Goal: Complete application form: Complete application form

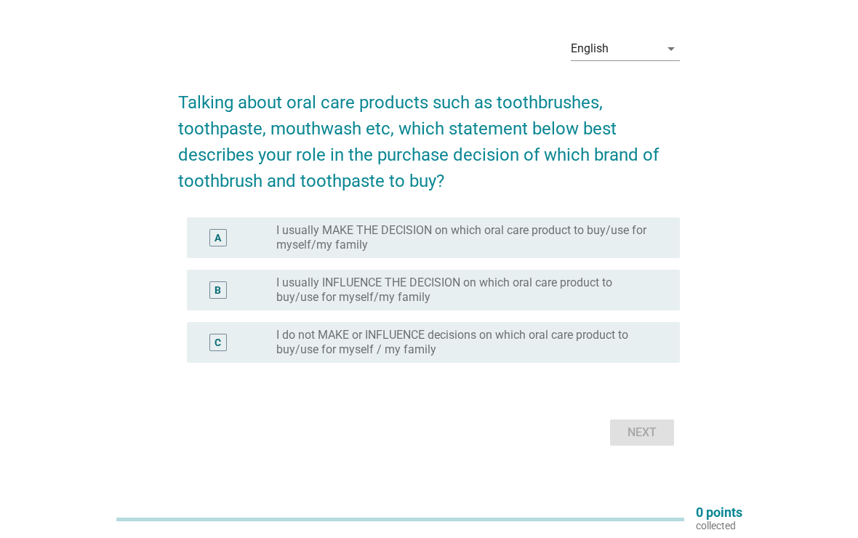
scroll to position [55, 0]
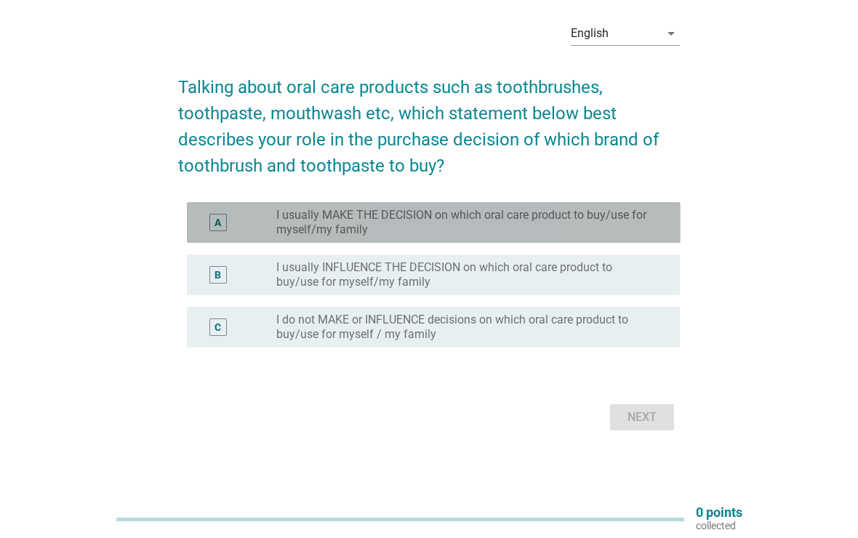
click at [580, 218] on label "I usually MAKE THE DECISION on which oral care product to buy/use for myself/my…" at bounding box center [466, 222] width 380 height 29
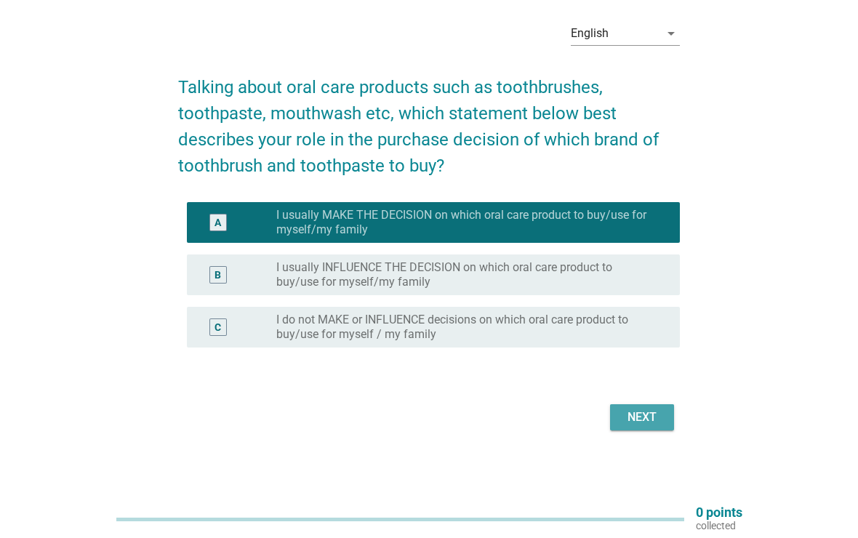
click at [652, 418] on div "Next" at bounding box center [642, 417] width 41 height 17
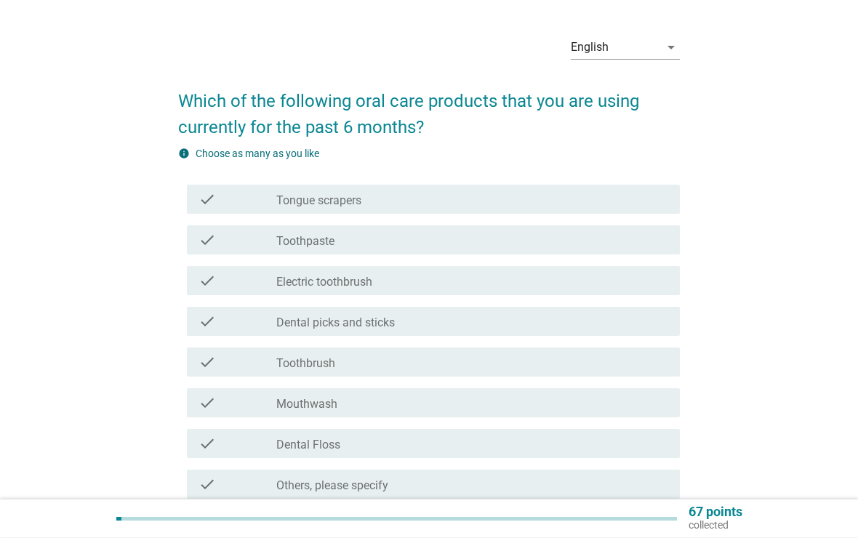
scroll to position [43, 0]
click at [558, 195] on div "check_box_outline_blank Tongue scrapers" at bounding box center [472, 197] width 392 height 17
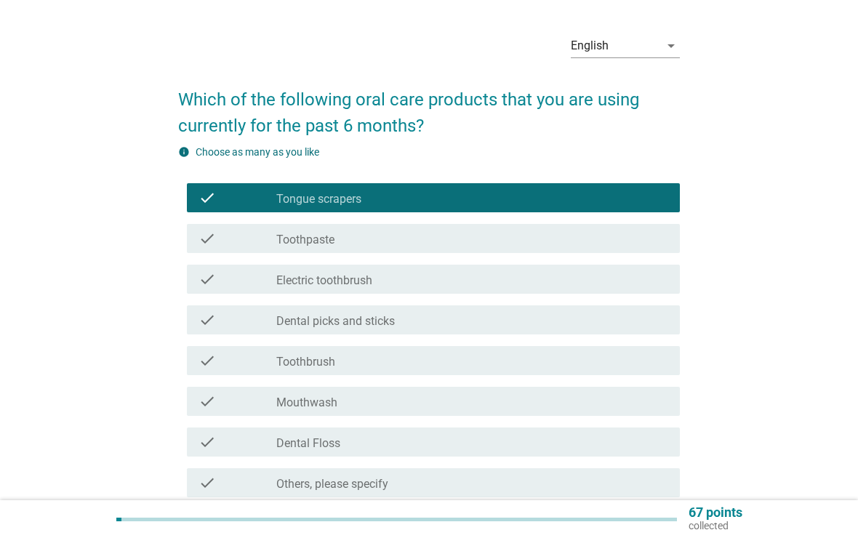
click at [505, 245] on div "check_box_outline_blank Toothpaste" at bounding box center [472, 238] width 392 height 17
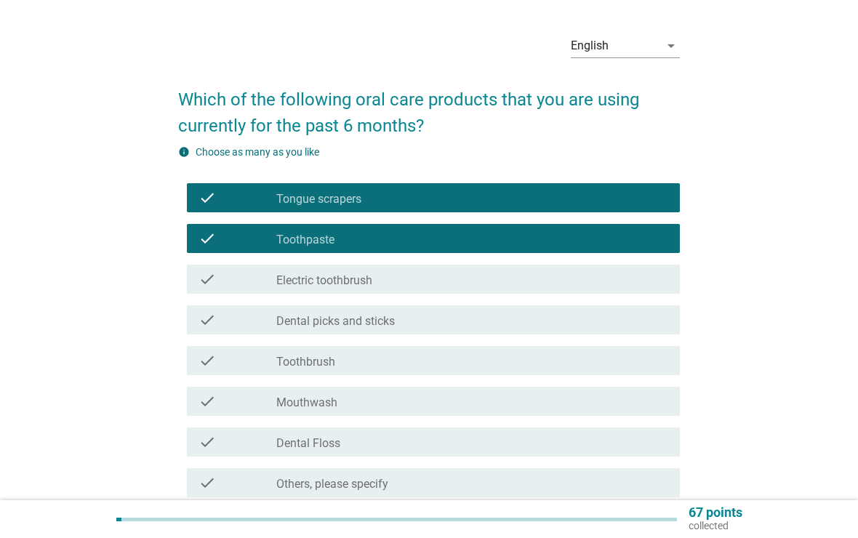
click at [489, 281] on div "check_box_outline_blank Electric toothbrush" at bounding box center [472, 279] width 392 height 17
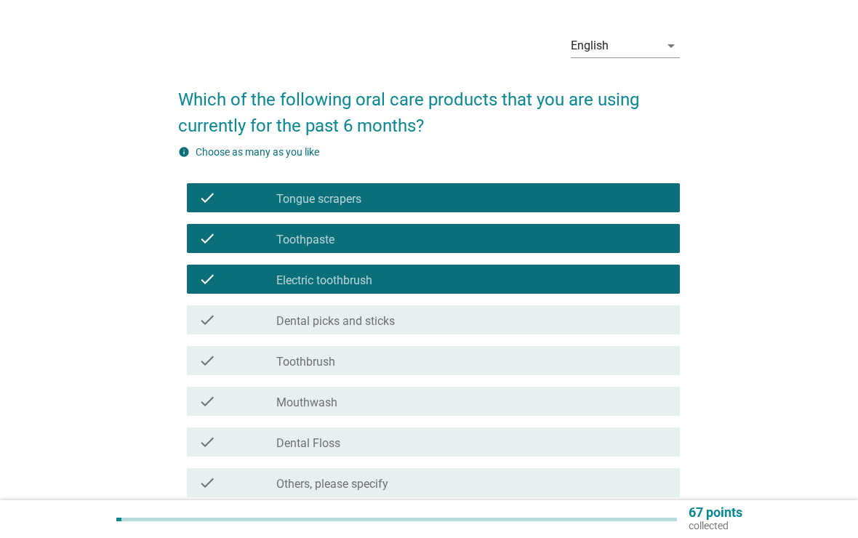
click at [471, 327] on div "check_box_outline_blank Dental picks and sticks" at bounding box center [472, 319] width 392 height 17
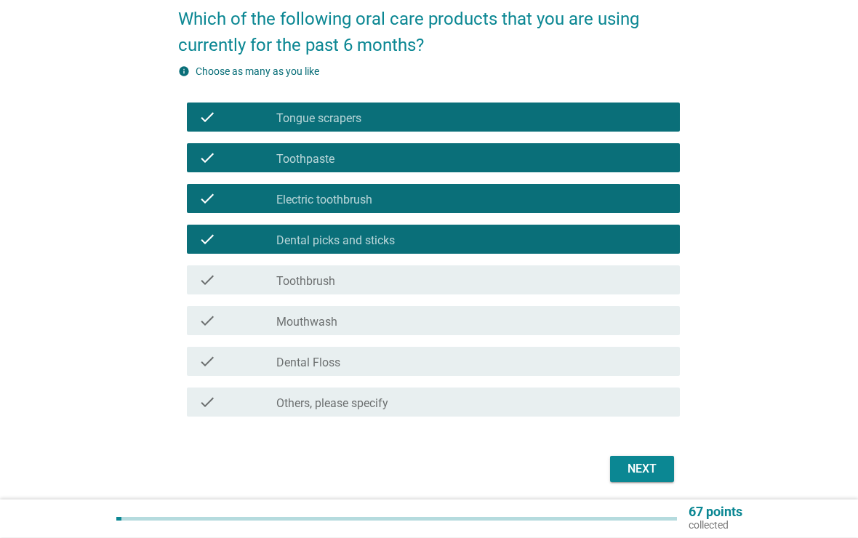
scroll to position [124, 0]
click at [520, 244] on div "check_box_outline_blank Dental picks and sticks" at bounding box center [472, 239] width 392 height 17
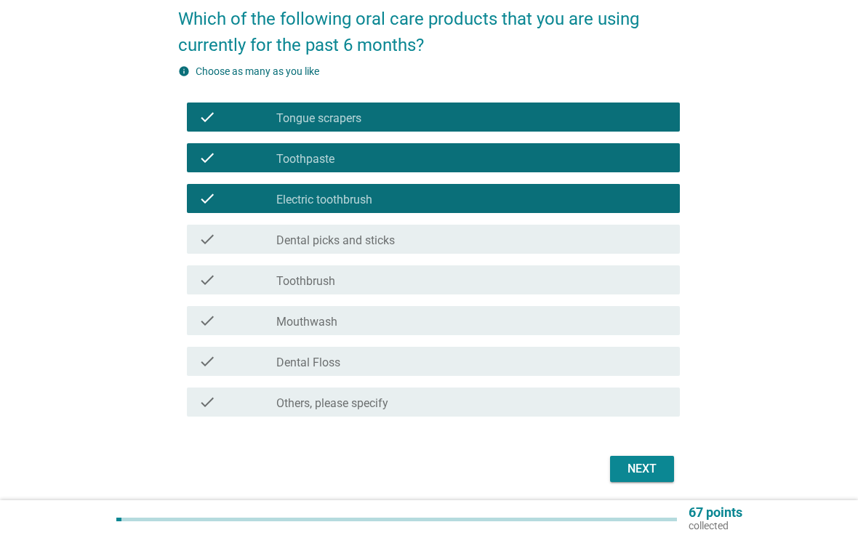
click at [484, 281] on div "check_box_outline_blank Toothbrush" at bounding box center [472, 279] width 392 height 17
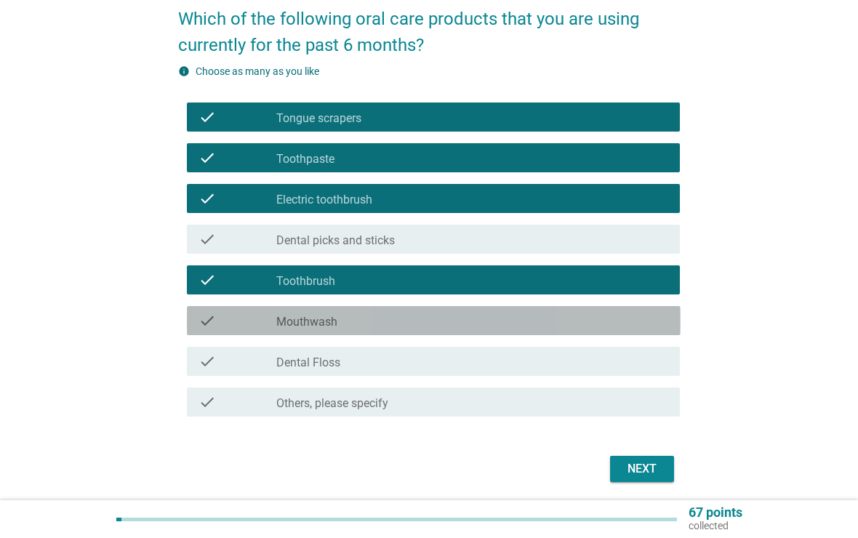
click at [439, 326] on div "check_box_outline_blank Mouthwash" at bounding box center [472, 320] width 392 height 17
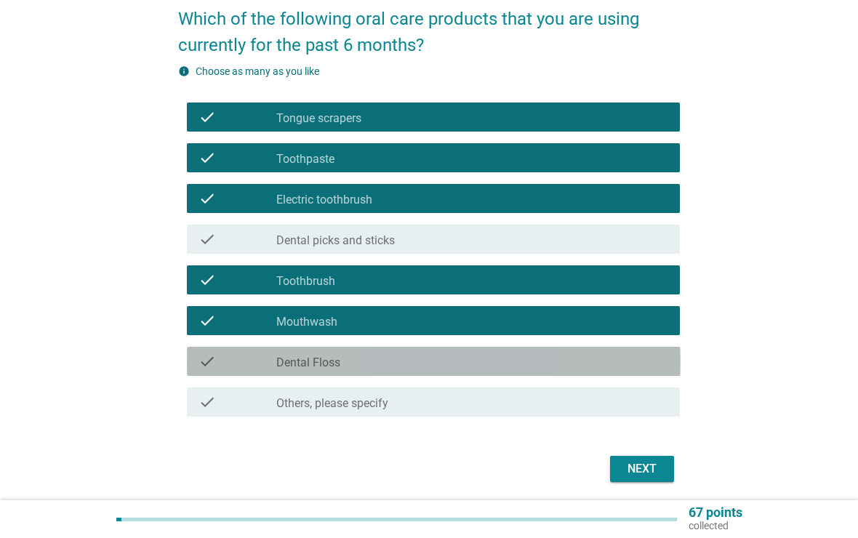
click at [410, 360] on div "check_box_outline_blank Dental Floss" at bounding box center [472, 361] width 392 height 17
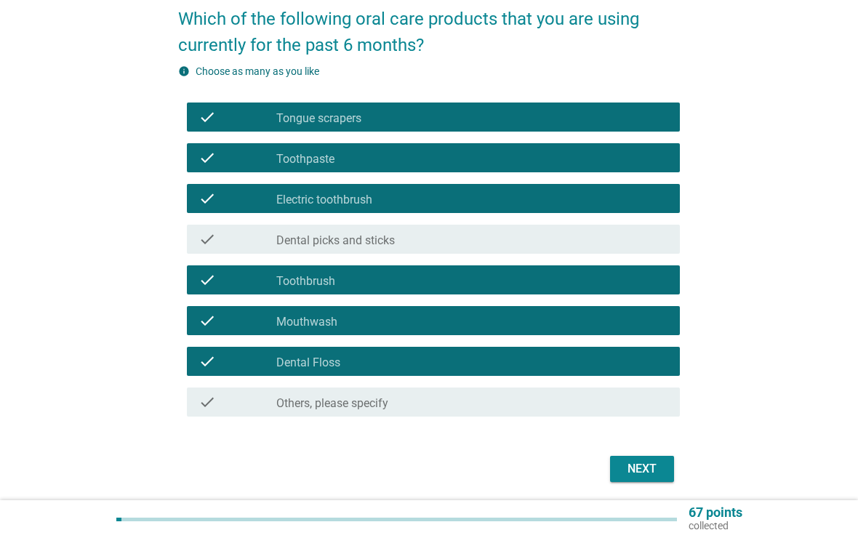
click at [636, 466] on div "Next" at bounding box center [642, 468] width 41 height 17
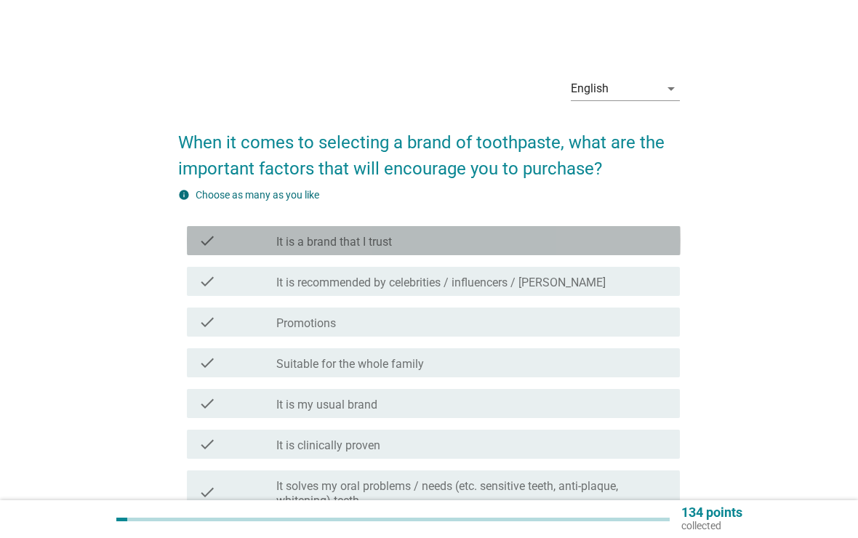
click at [492, 245] on div "check_box_outline_blank It is a brand that I trust" at bounding box center [472, 240] width 392 height 17
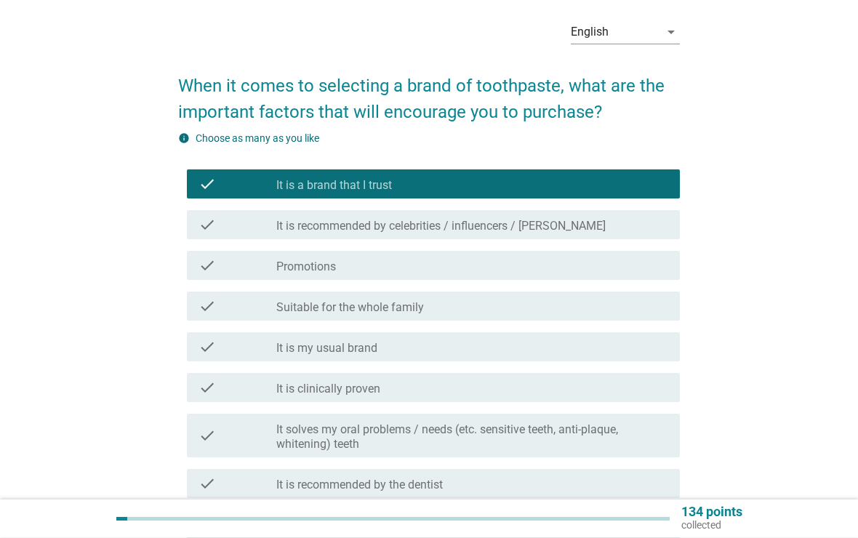
scroll to position [57, 0]
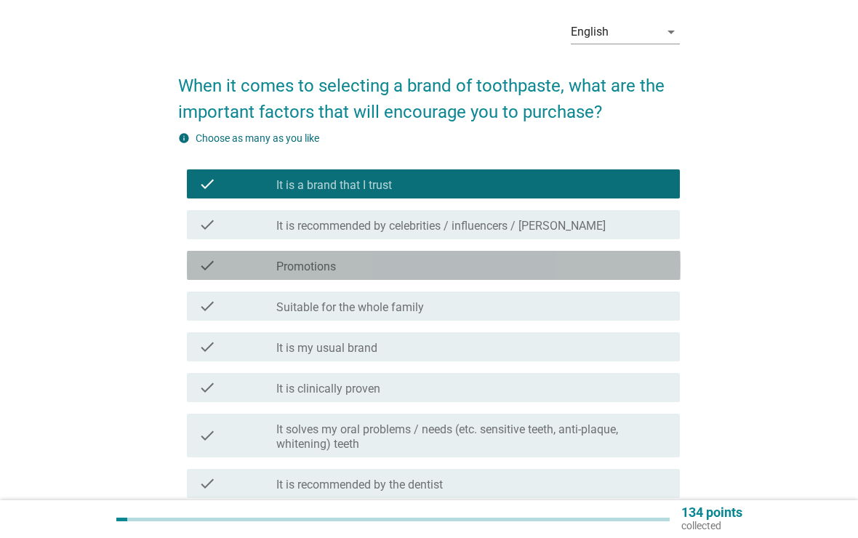
click at [494, 272] on div "check_box_outline_blank Promotions" at bounding box center [472, 265] width 392 height 17
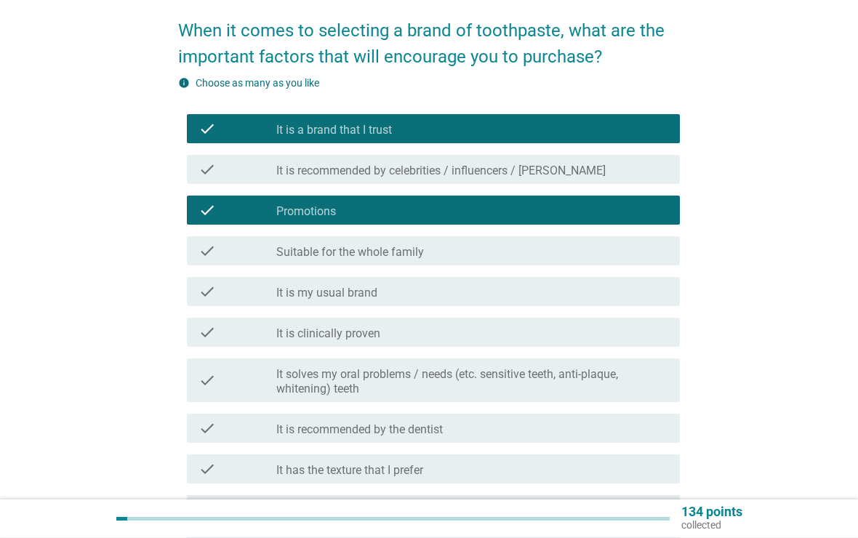
scroll to position [112, 0]
click at [473, 302] on div "check check_box_outline_blank It is my usual brand" at bounding box center [434, 291] width 494 height 29
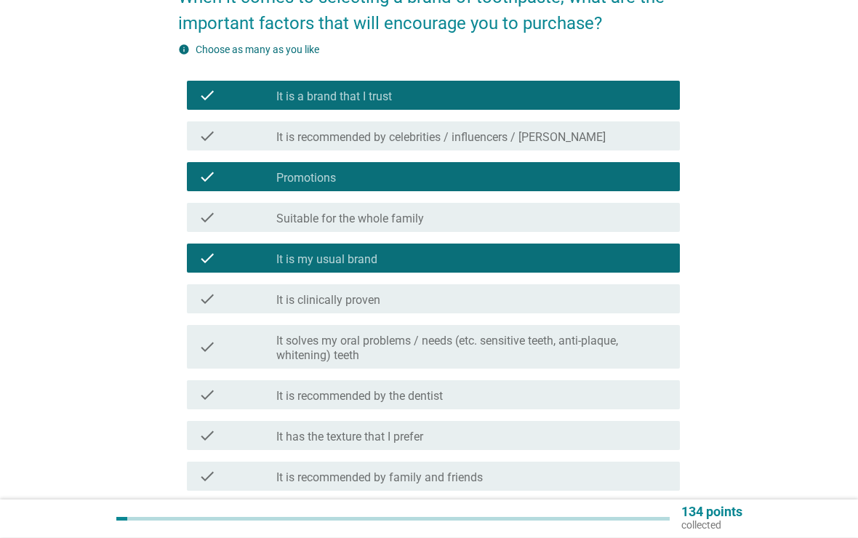
scroll to position [157, 0]
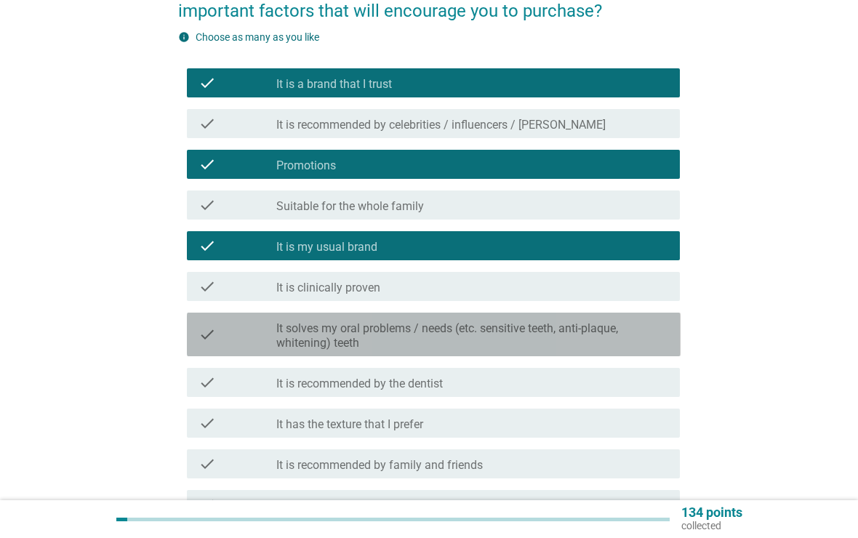
click at [449, 343] on label "It solves my oral problems / needs (etc. sensitive teeth, anti-plaque, whitenin…" at bounding box center [472, 335] width 392 height 29
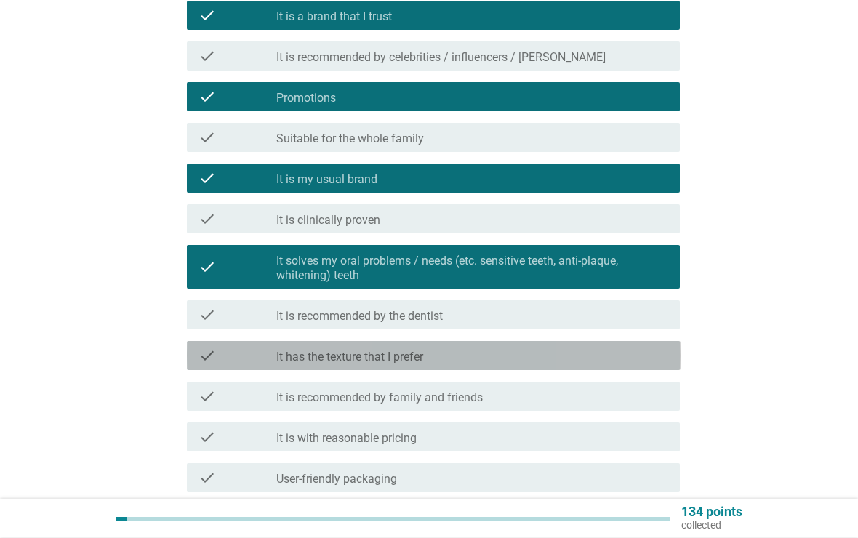
scroll to position [228, 0]
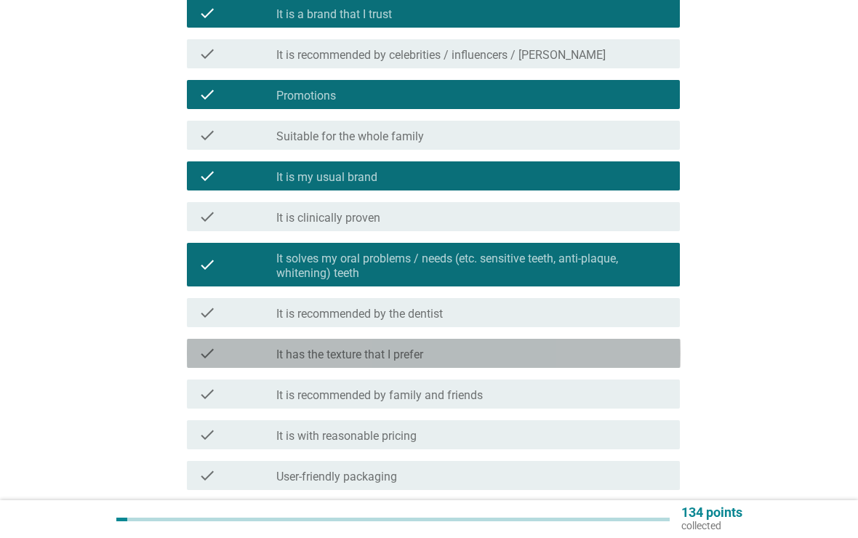
click at [439, 355] on div "check_box_outline_blank It has the texture that I prefer" at bounding box center [472, 353] width 392 height 17
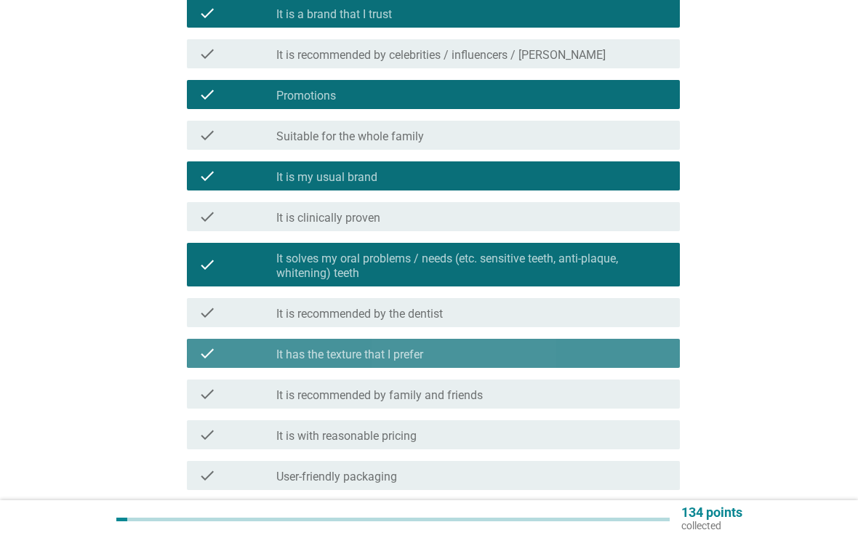
click at [444, 349] on div "check_box_outline_blank It has the texture that I prefer" at bounding box center [472, 353] width 392 height 17
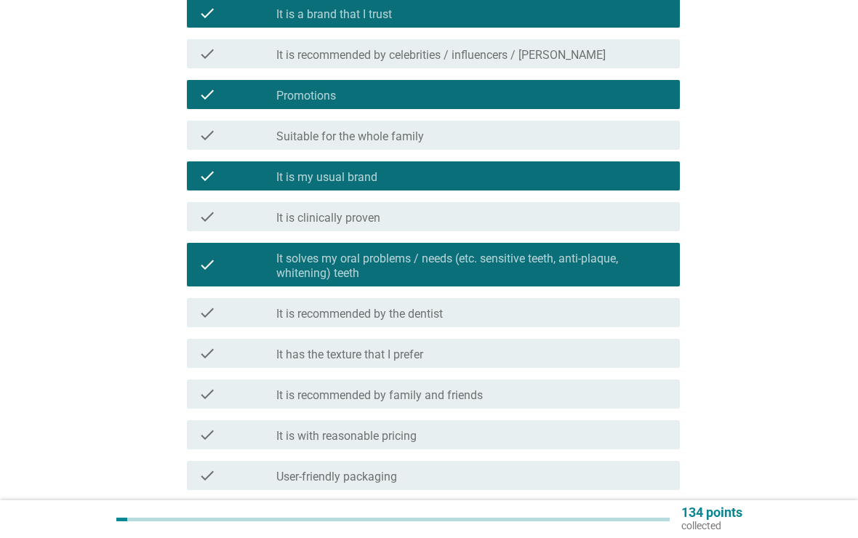
click at [477, 317] on div "check_box_outline_blank It is recommended by the dentist" at bounding box center [472, 312] width 392 height 17
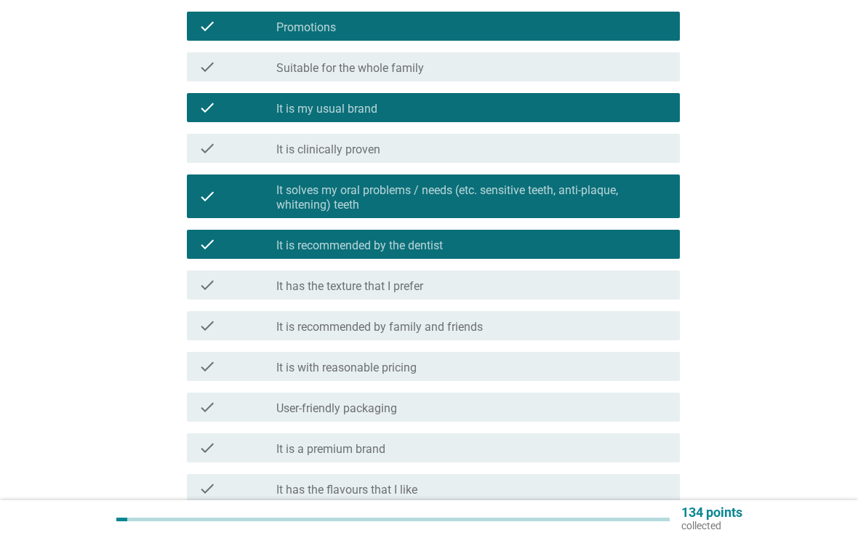
click at [435, 375] on div "check_box_outline_blank It is with reasonable pricing" at bounding box center [472, 366] width 392 height 17
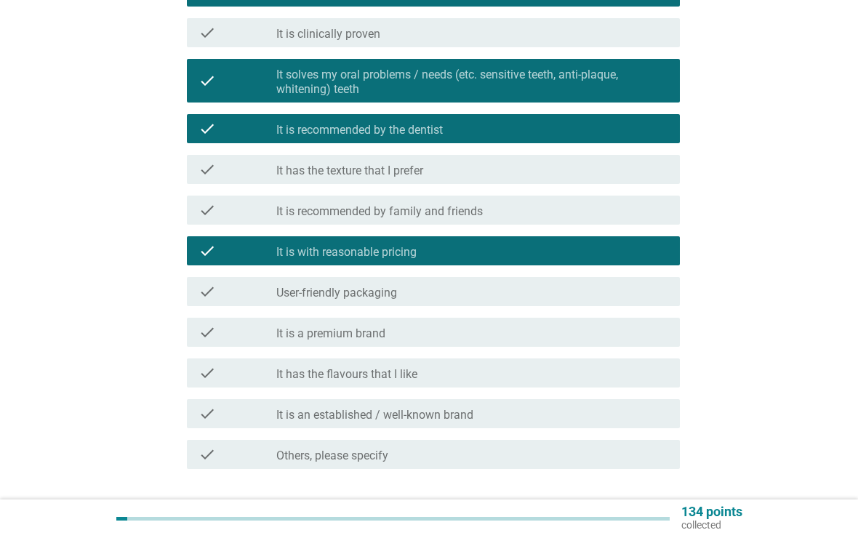
scroll to position [412, 0]
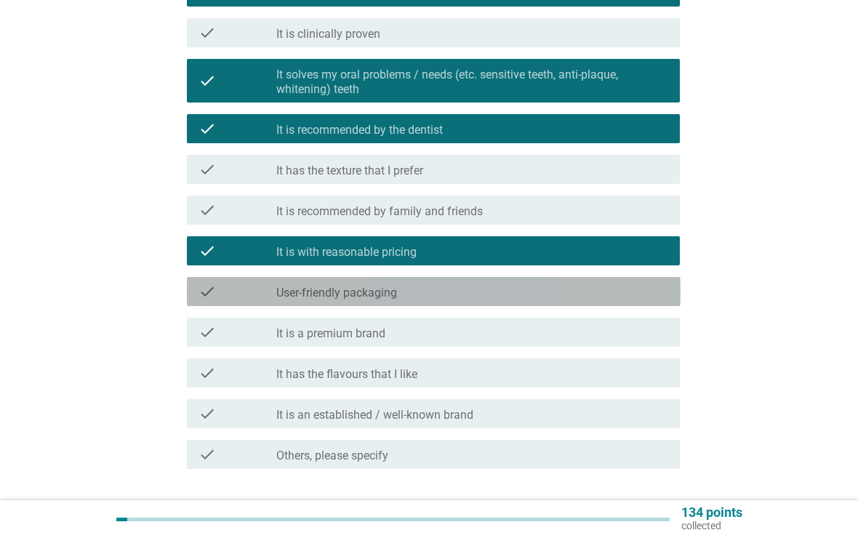
click at [465, 300] on div "check_box_outline_blank User-friendly packaging" at bounding box center [472, 291] width 392 height 17
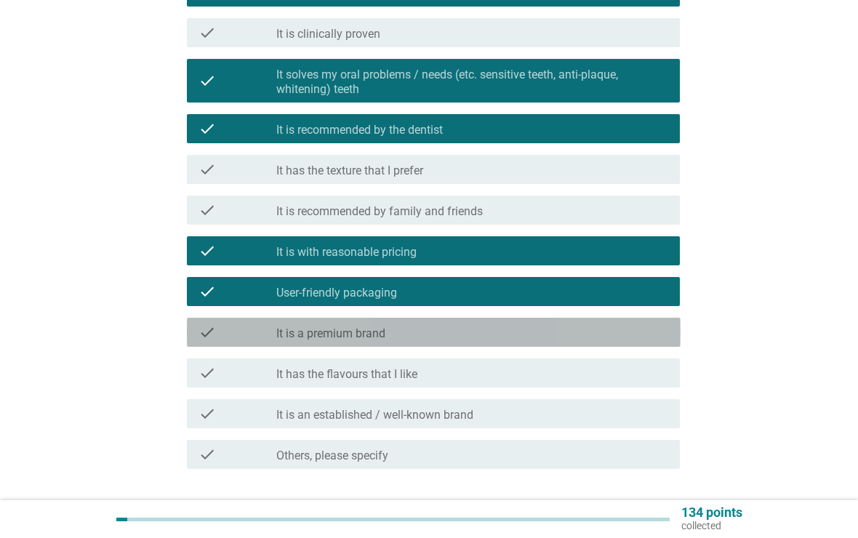
click at [436, 339] on div "check_box_outline_blank It is a premium brand" at bounding box center [472, 332] width 392 height 17
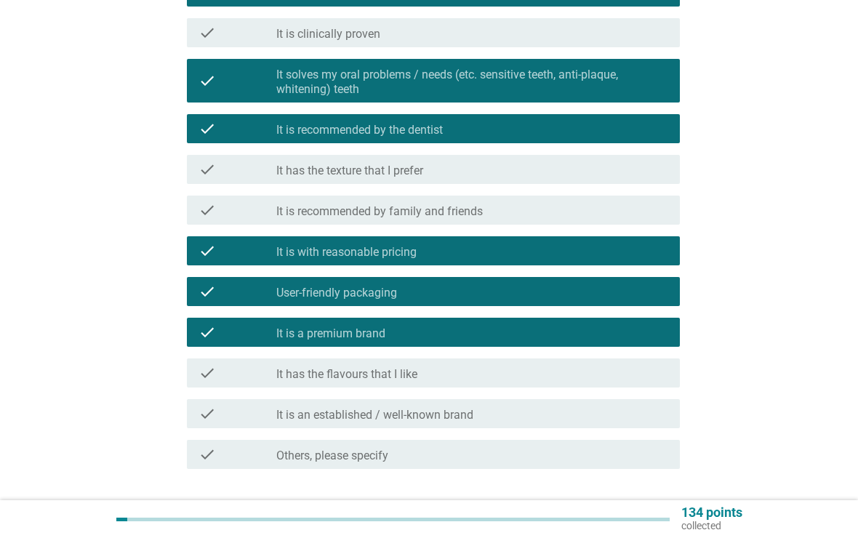
click at [441, 335] on div "check_box_outline_blank It is a premium brand" at bounding box center [472, 332] width 392 height 17
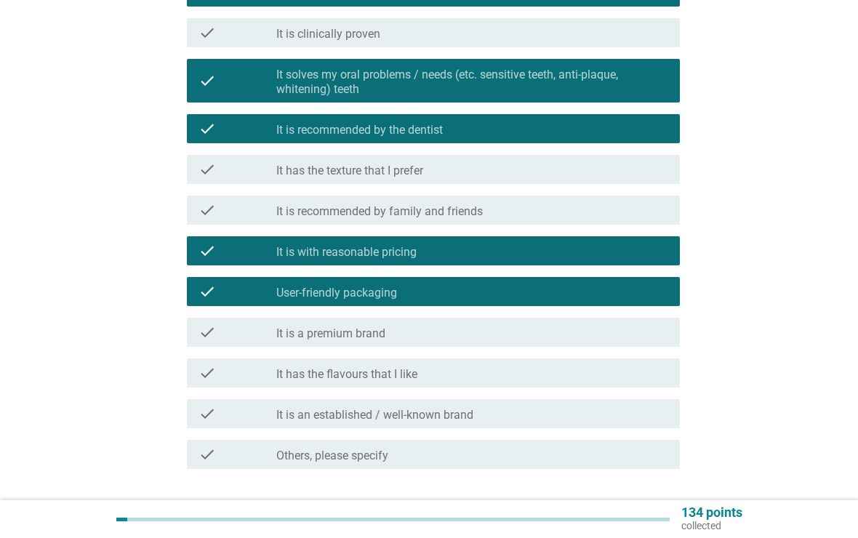
click at [432, 377] on div "check_box_outline_blank It has the flavours that I like" at bounding box center [472, 372] width 392 height 17
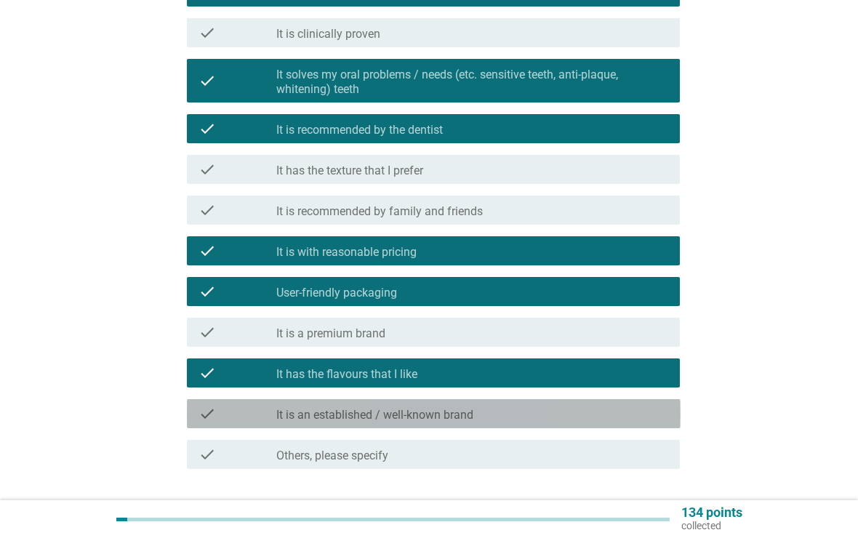
click at [500, 418] on div "check_box_outline_blank It is an established / well-known brand" at bounding box center [472, 413] width 392 height 17
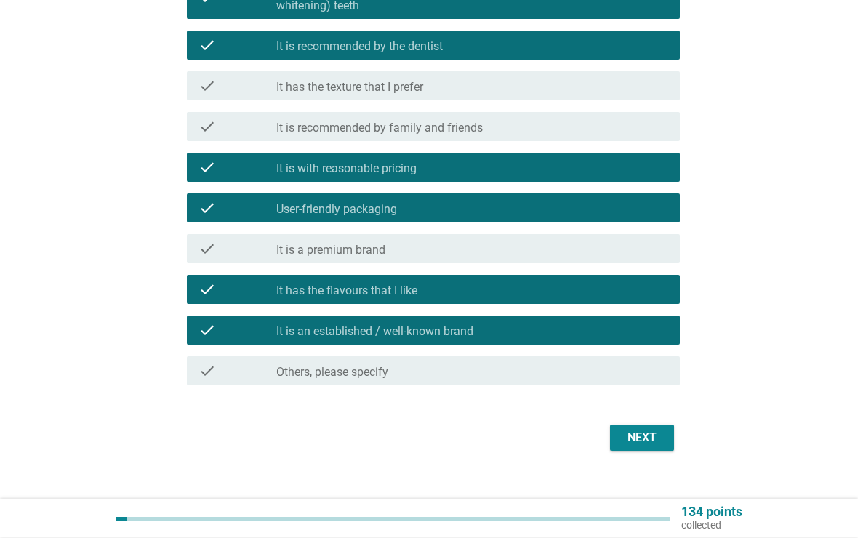
scroll to position [495, 0]
click at [647, 438] on div "Next" at bounding box center [642, 437] width 41 height 17
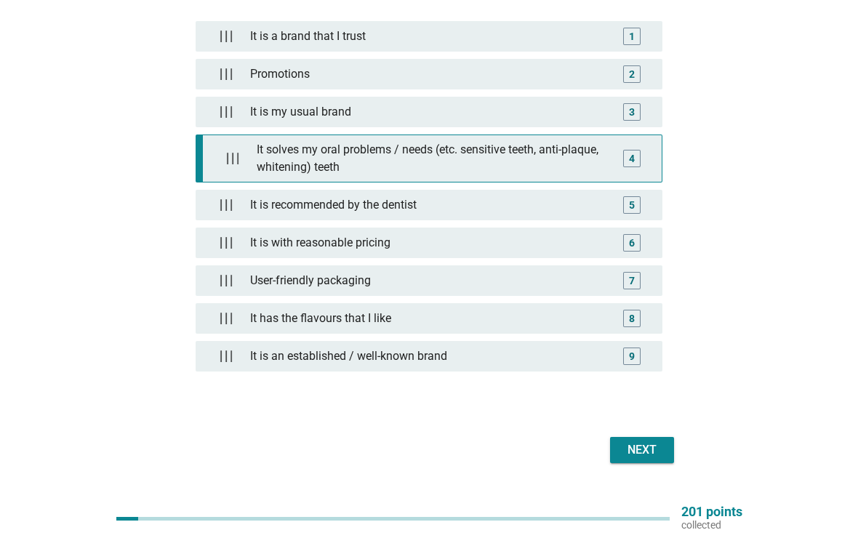
scroll to position [239, 0]
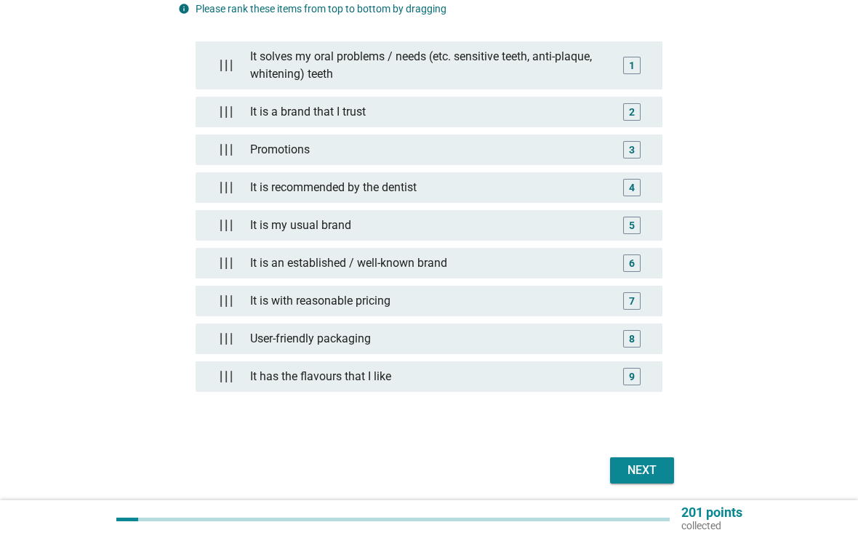
click at [400, 439] on form "Please drag and rank them from the most important factor to the least important…" at bounding box center [429, 182] width 503 height 612
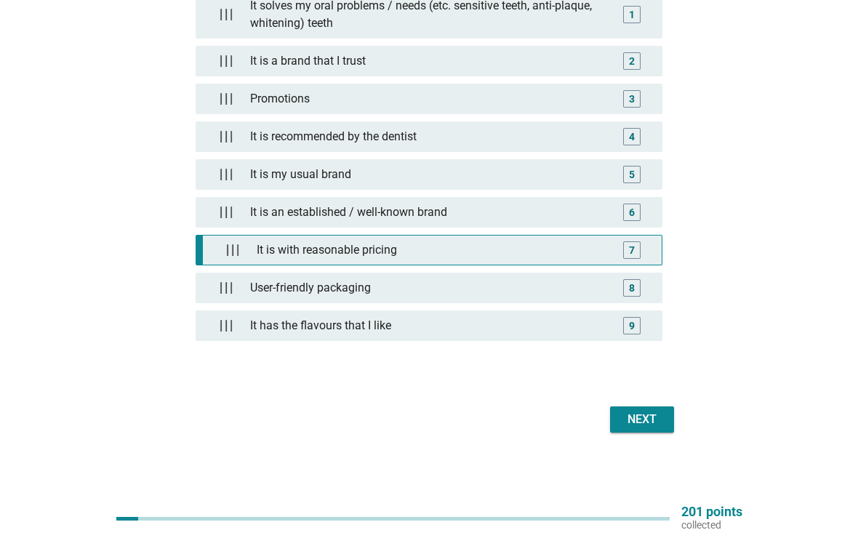
scroll to position [289, 0]
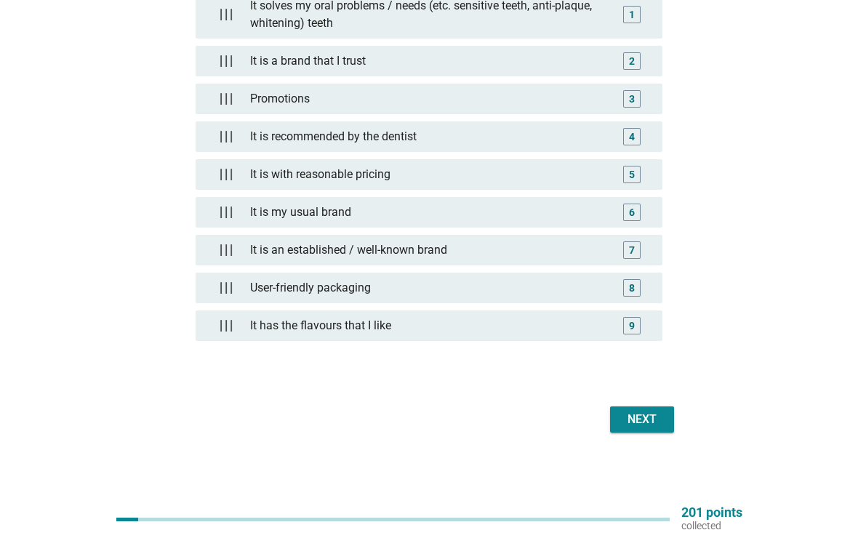
click at [636, 417] on div "Next" at bounding box center [642, 419] width 41 height 17
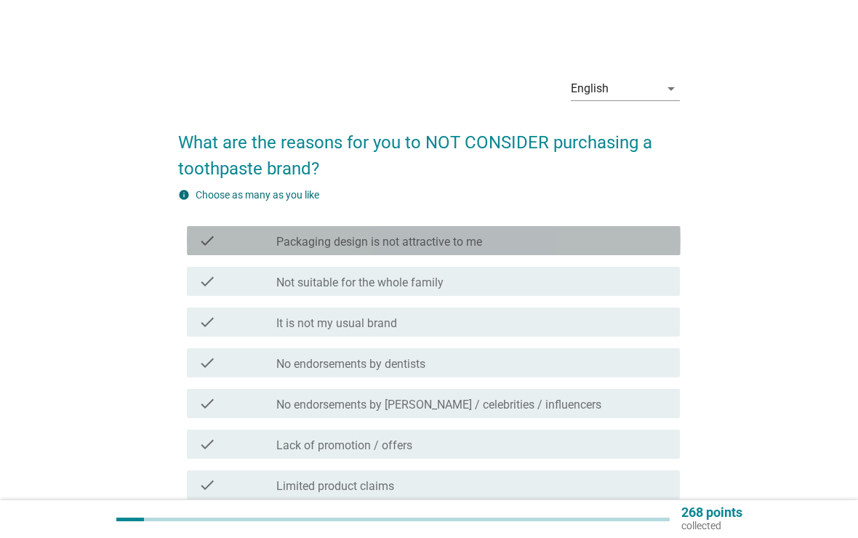
click at [493, 248] on div "check_box_outline_blank Packaging design is not attractive to me" at bounding box center [472, 240] width 392 height 17
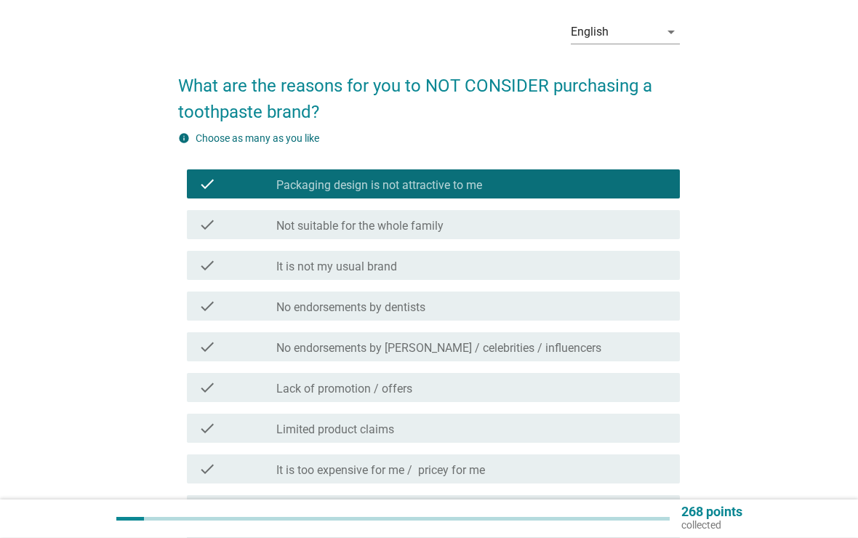
scroll to position [119, 0]
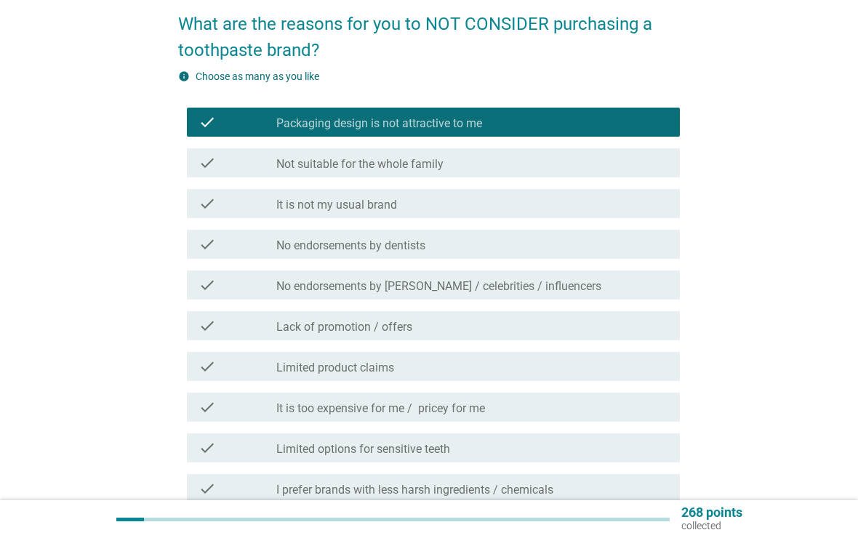
click at [505, 121] on div "check_box_outline_blank Packaging design is not attractive to me" at bounding box center [472, 121] width 392 height 17
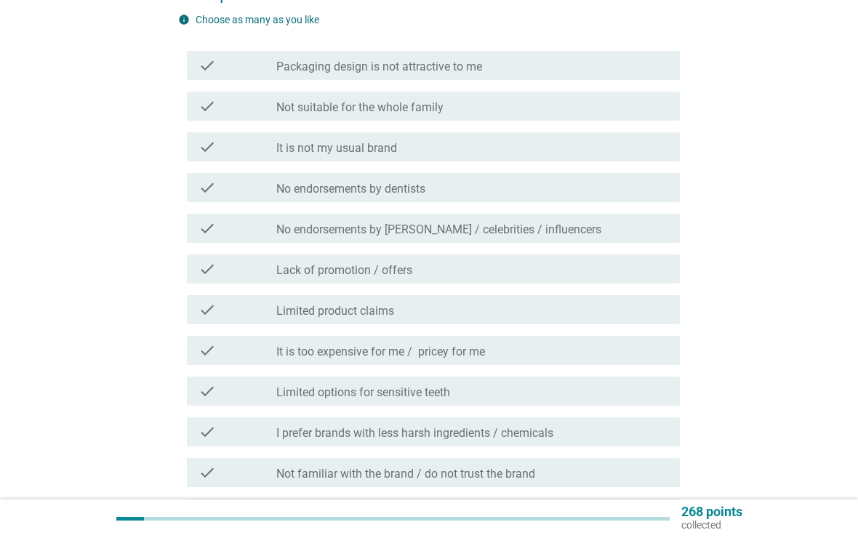
scroll to position [175, 0]
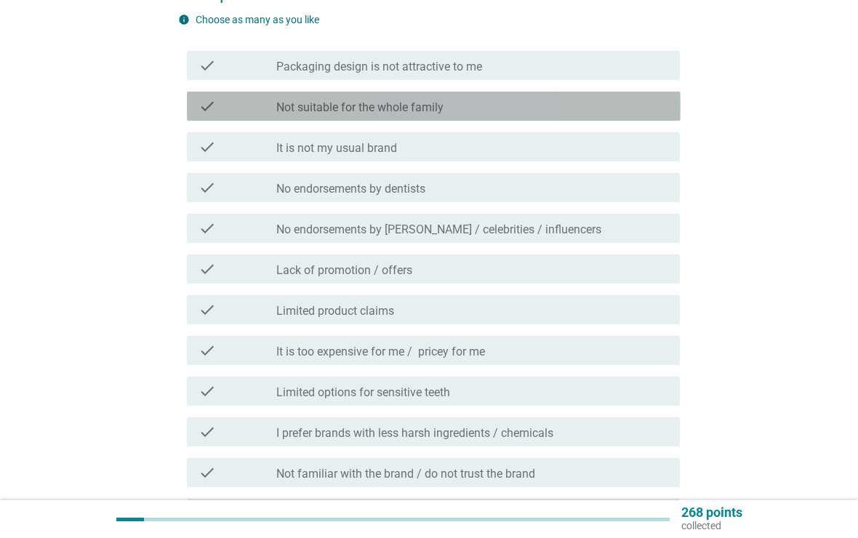
click at [542, 118] on div "check check_box_outline_blank Not suitable for the whole family" at bounding box center [434, 106] width 494 height 29
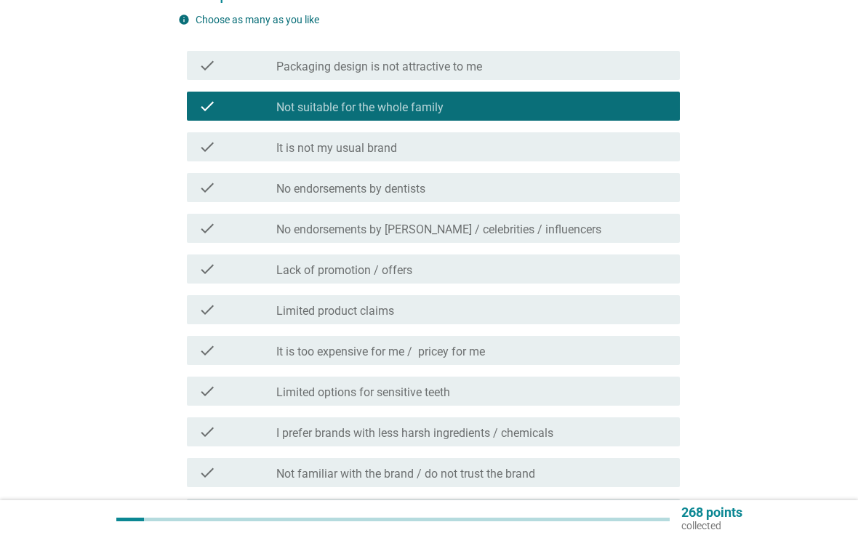
click at [494, 160] on div "check check_box_outline_blank It is not my usual brand" at bounding box center [434, 146] width 494 height 29
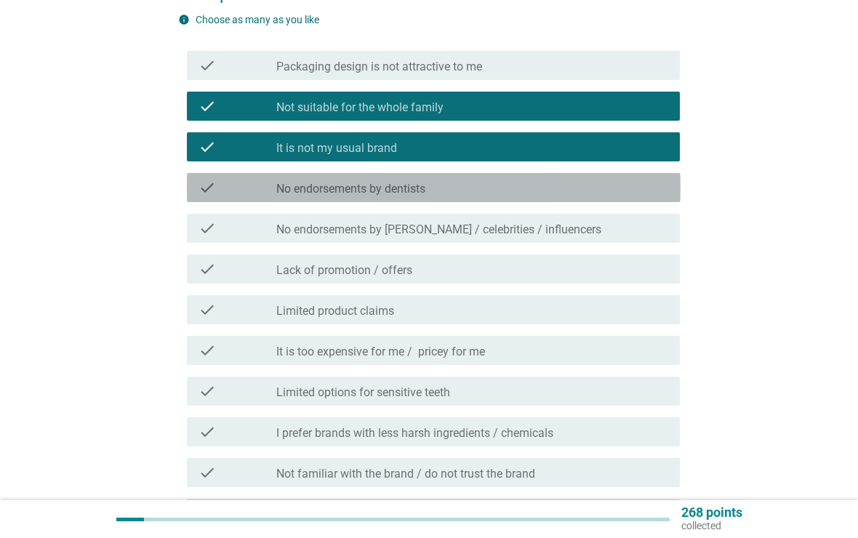
click at [482, 193] on div "check_box_outline_blank No endorsements by dentists" at bounding box center [472, 187] width 392 height 17
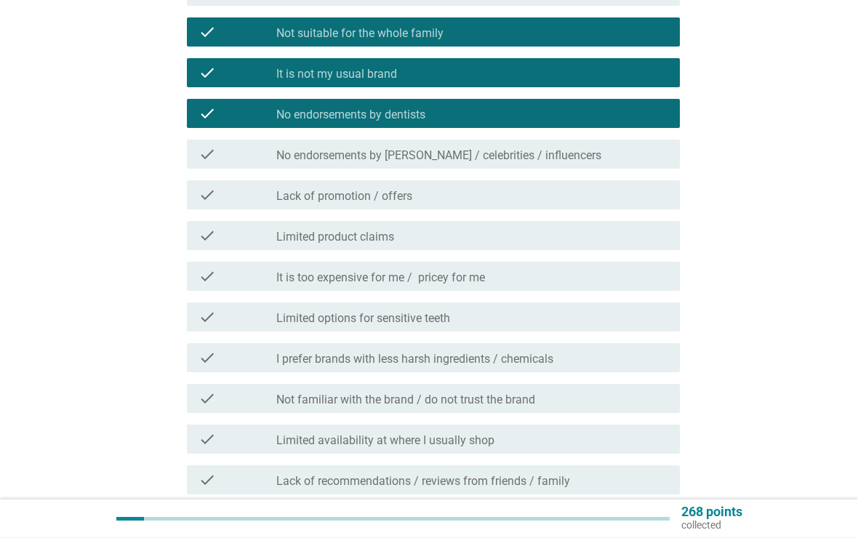
scroll to position [249, 0]
click at [556, 162] on div "check_box_outline_blank No endorsements by KOLs / celebrities / influencers" at bounding box center [472, 153] width 392 height 17
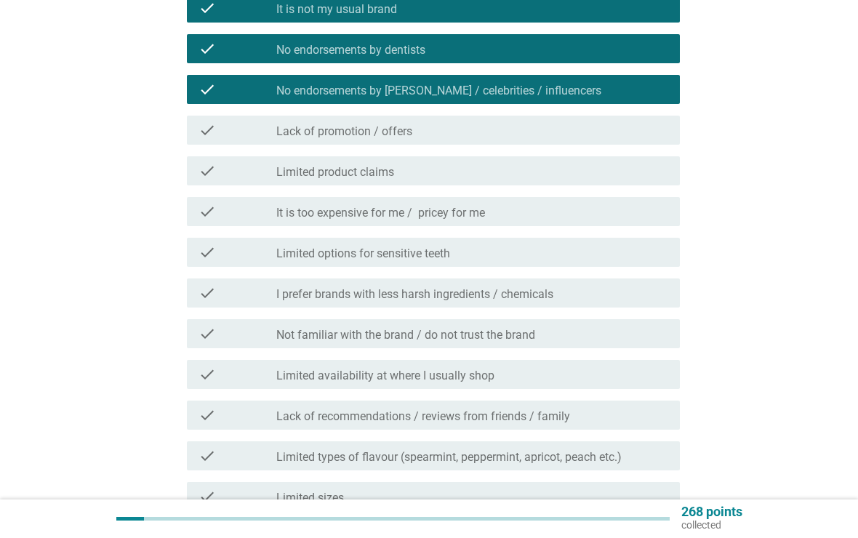
scroll to position [314, 0]
click at [602, 94] on div "check_box_outline_blank No endorsements by KOLs / celebrities / influencers" at bounding box center [472, 89] width 392 height 17
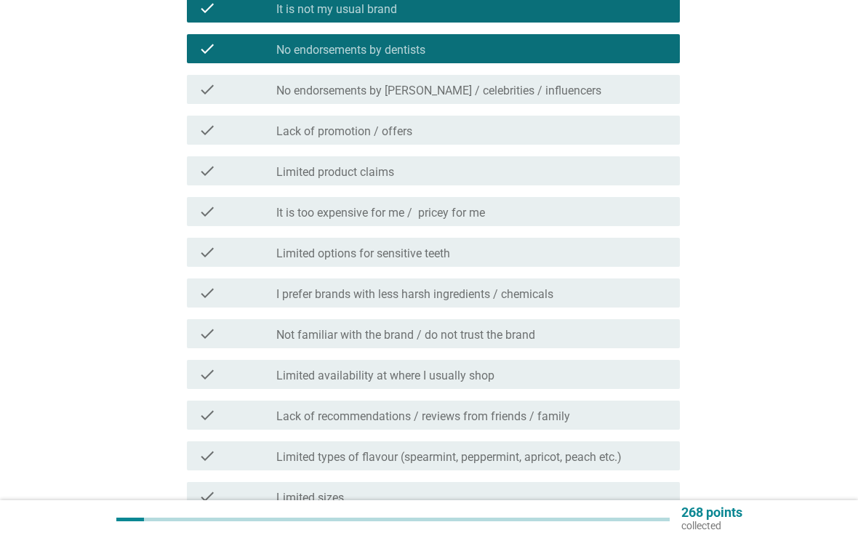
click at [572, 92] on div "check_box_outline_blank No endorsements by KOLs / celebrities / influencers" at bounding box center [472, 89] width 392 height 17
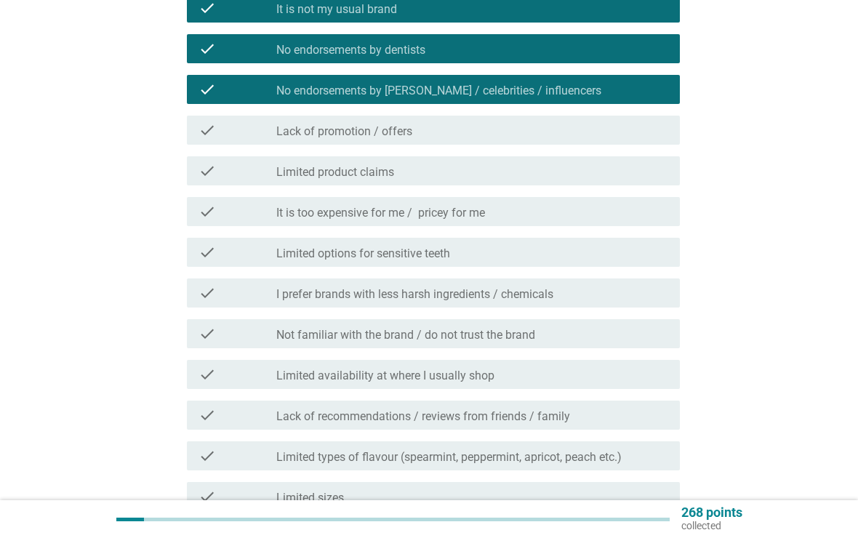
click at [706, 99] on div "English arrow_drop_down What are the reasons for you to NOT CONSIDER purchasing…" at bounding box center [429, 187] width 788 height 894
click at [579, 121] on div "check_box_outline_blank Lack of promotion / offers" at bounding box center [472, 129] width 392 height 17
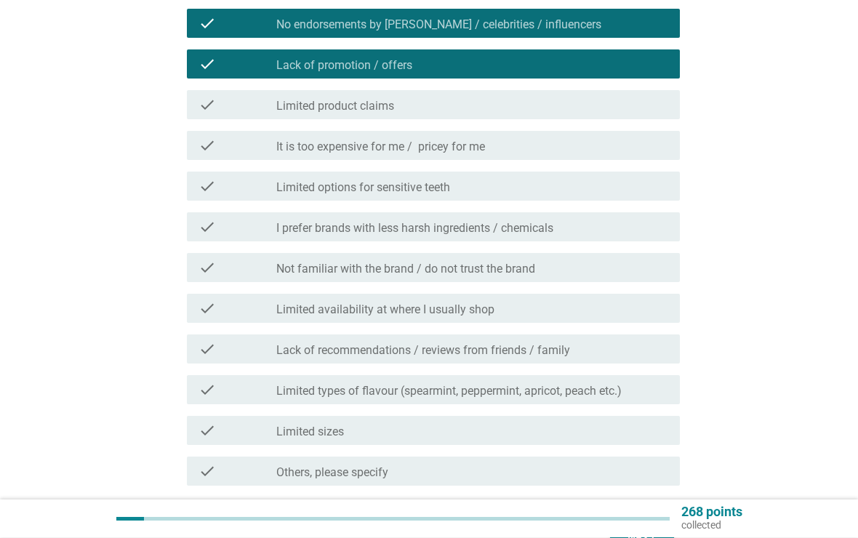
scroll to position [381, 0]
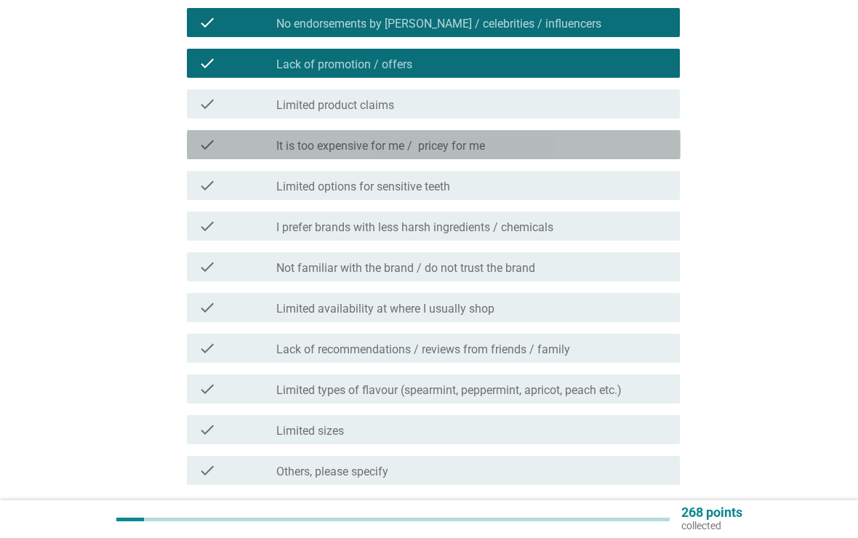
click at [576, 152] on div "check_box_outline_blank It is too expensive for me / pricey for me" at bounding box center [472, 144] width 392 height 17
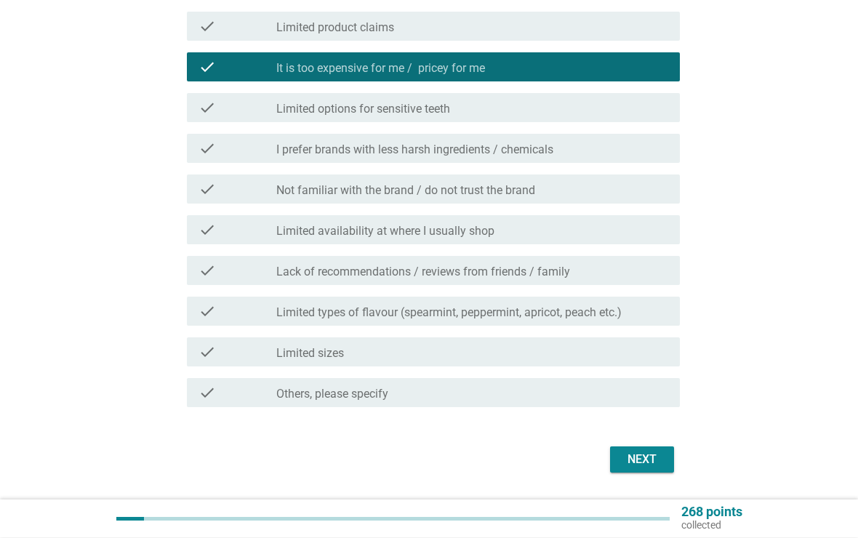
scroll to position [459, 0]
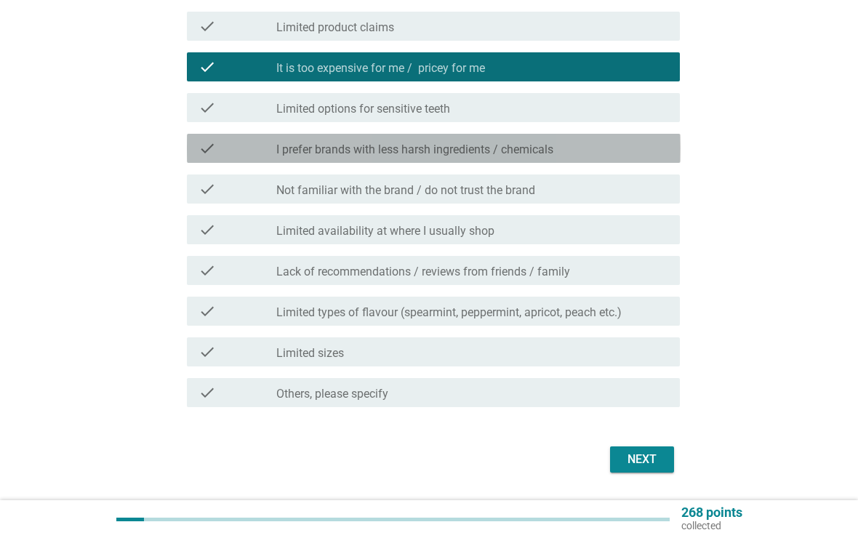
click at [581, 153] on div "check_box_outline_blank I prefer brands with less harsh ingredients / chemicals" at bounding box center [472, 148] width 392 height 17
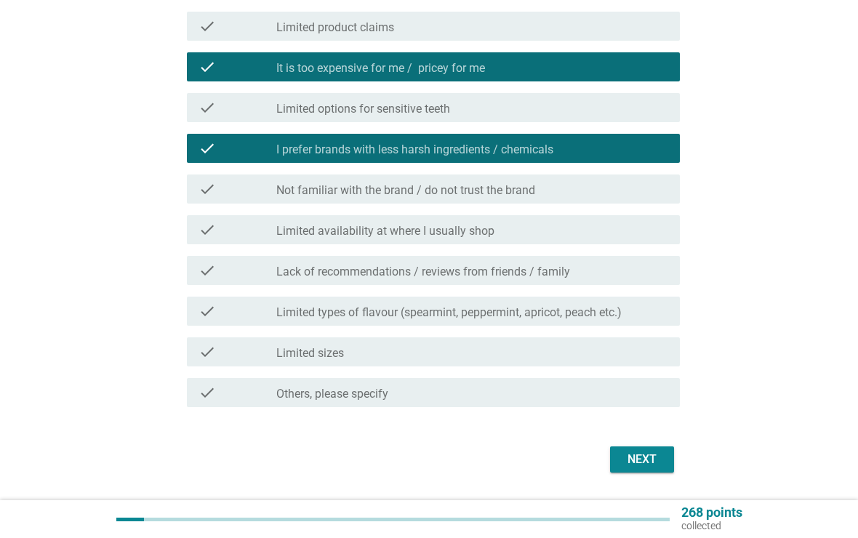
click at [568, 196] on div "check_box_outline_blank Not familiar with the brand / do not trust the brand" at bounding box center [472, 188] width 392 height 17
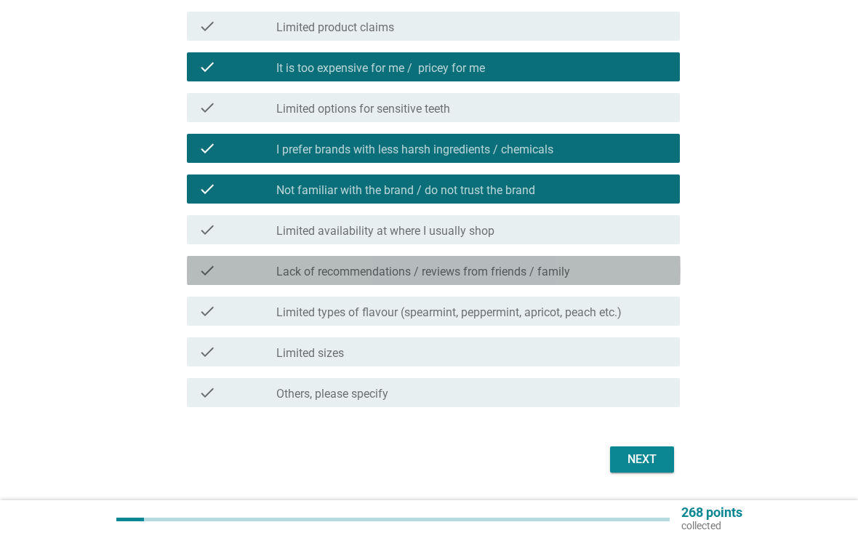
click at [568, 277] on label "Lack of recommendations / reviews from friends / family" at bounding box center [423, 272] width 294 height 15
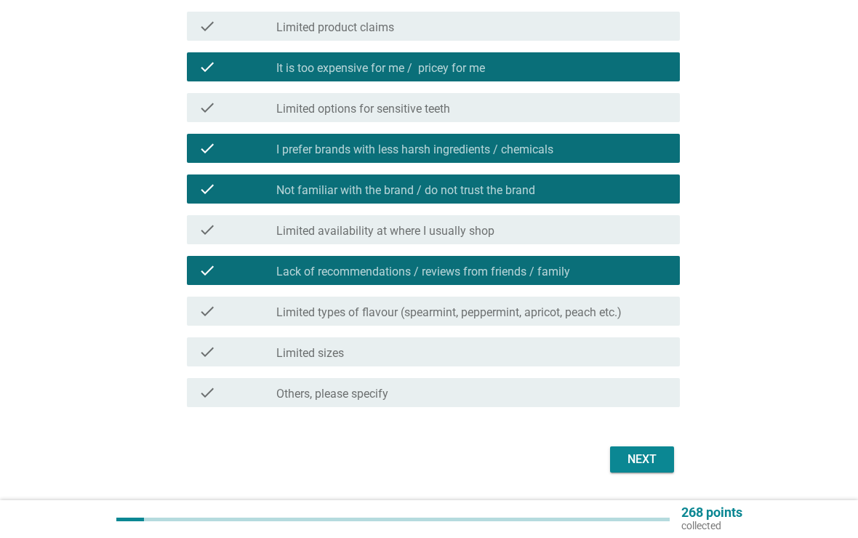
click at [551, 276] on label "Lack of recommendations / reviews from friends / family" at bounding box center [423, 272] width 294 height 15
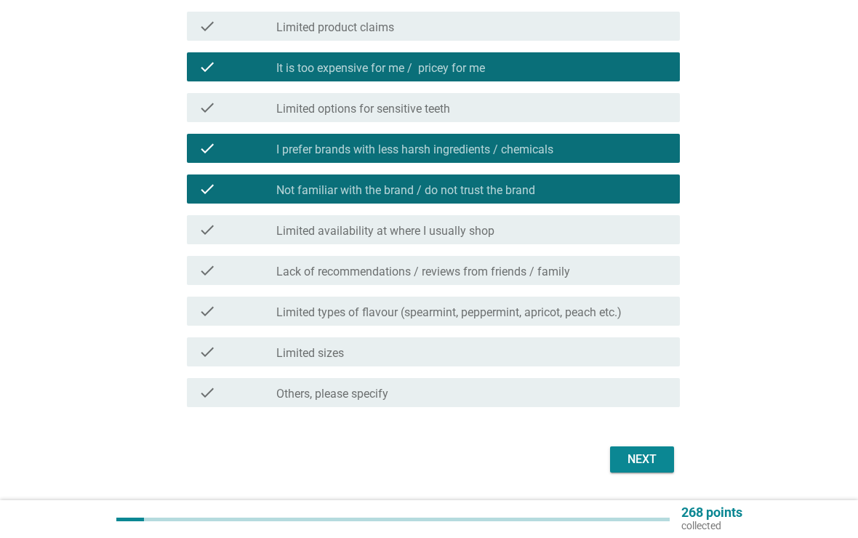
click at [555, 278] on label "Lack of recommendations / reviews from friends / family" at bounding box center [423, 272] width 294 height 15
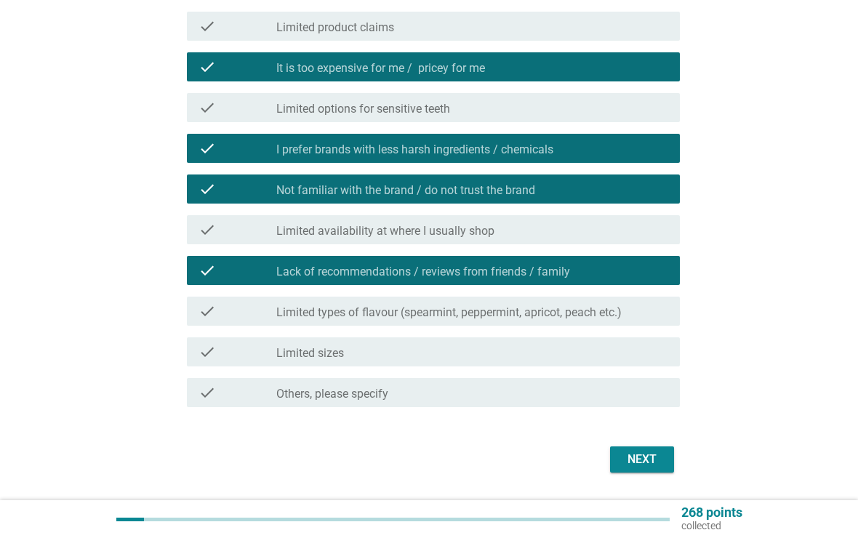
click at [538, 237] on div "check_box_outline_blank Limited availability at where I usually shop" at bounding box center [472, 229] width 392 height 17
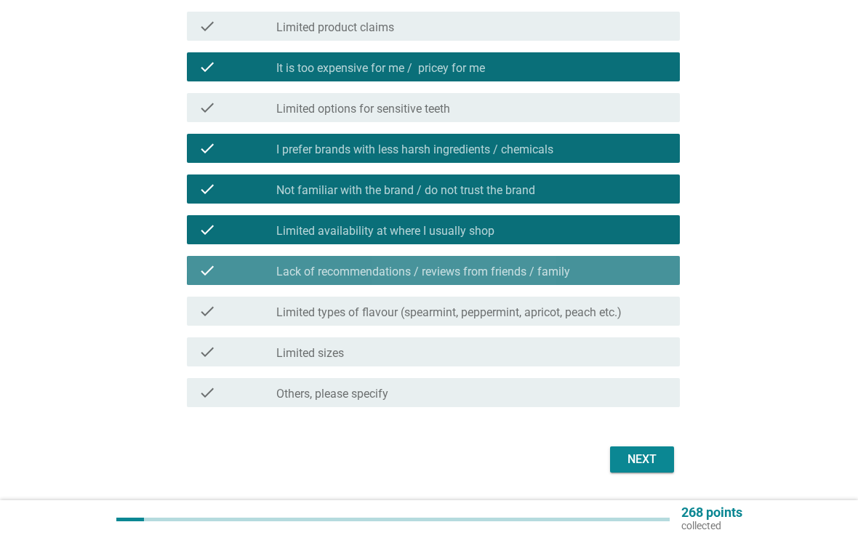
click at [534, 273] on label "Lack of recommendations / reviews from friends / family" at bounding box center [423, 272] width 294 height 15
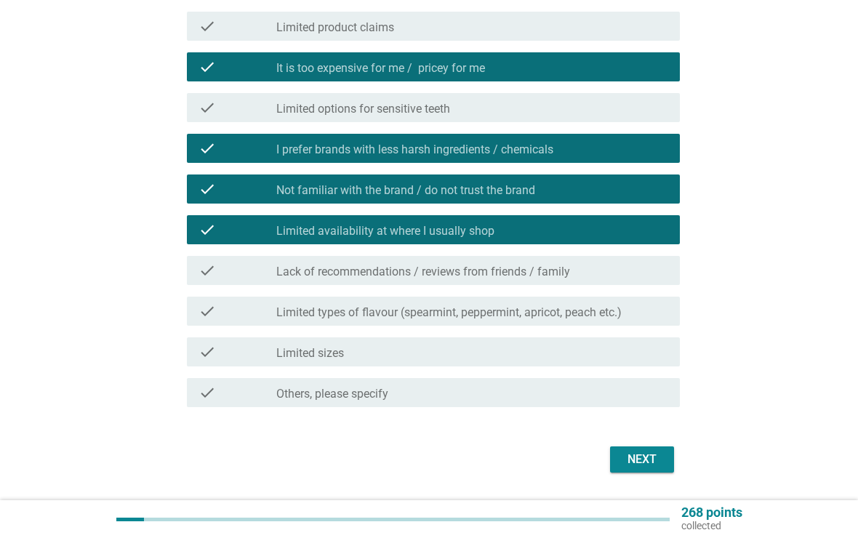
click at [580, 313] on label "Limited types of flavour (spearmint, peppermint, apricot, peach etc.)" at bounding box center [448, 312] width 345 height 15
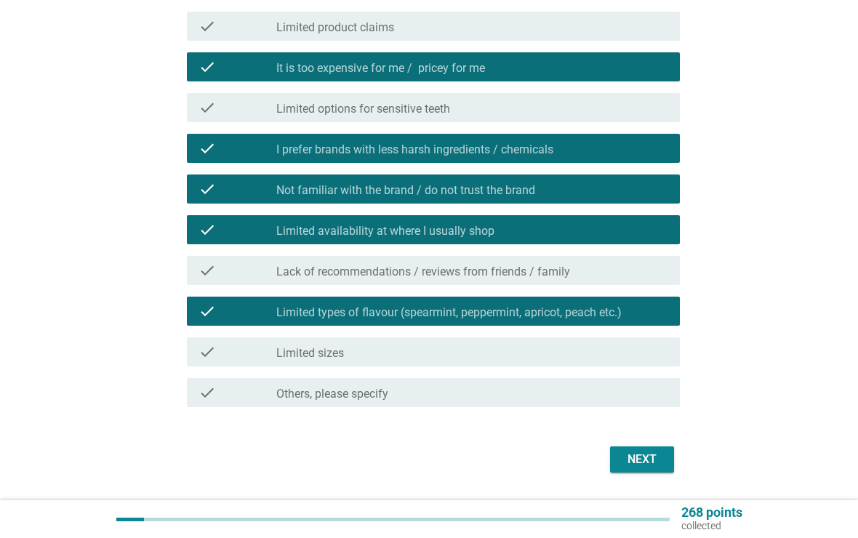
click at [639, 471] on button "Next" at bounding box center [642, 460] width 64 height 26
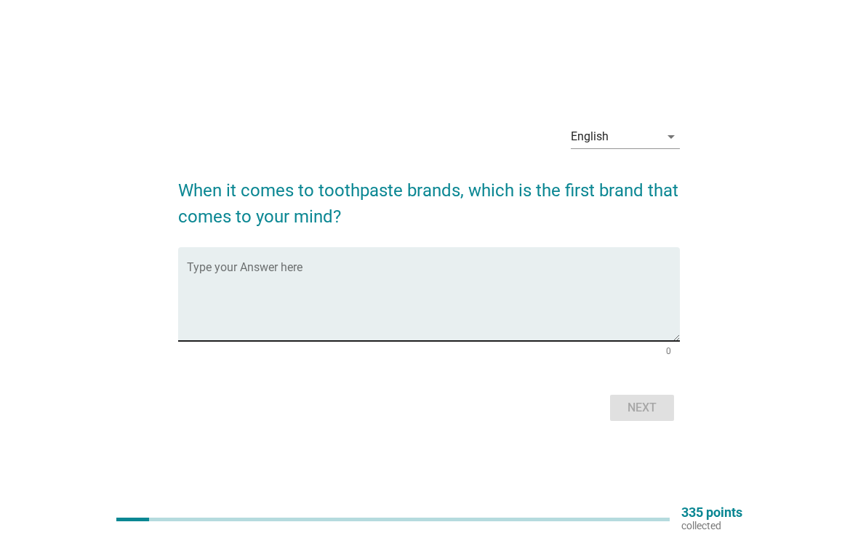
click at [413, 273] on textarea "Type your Answer here" at bounding box center [434, 303] width 494 height 76
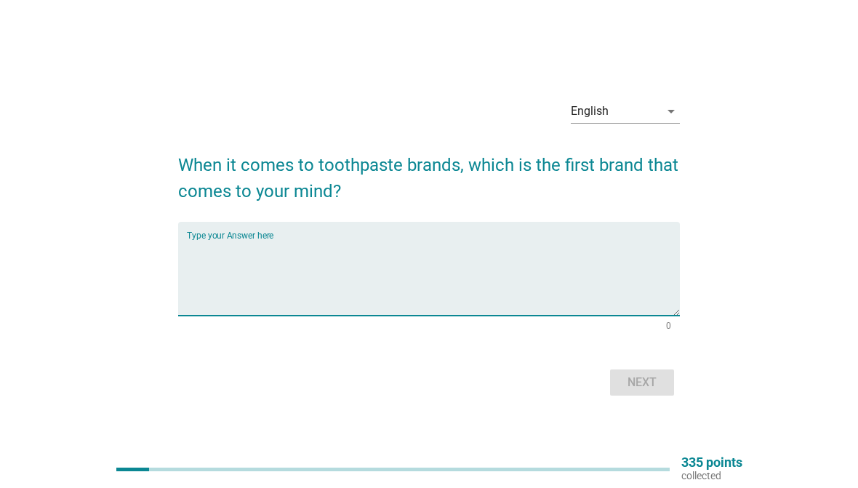
type textarea "c"
type textarea "Colgate"
click at [646, 383] on div "Next" at bounding box center [642, 382] width 41 height 17
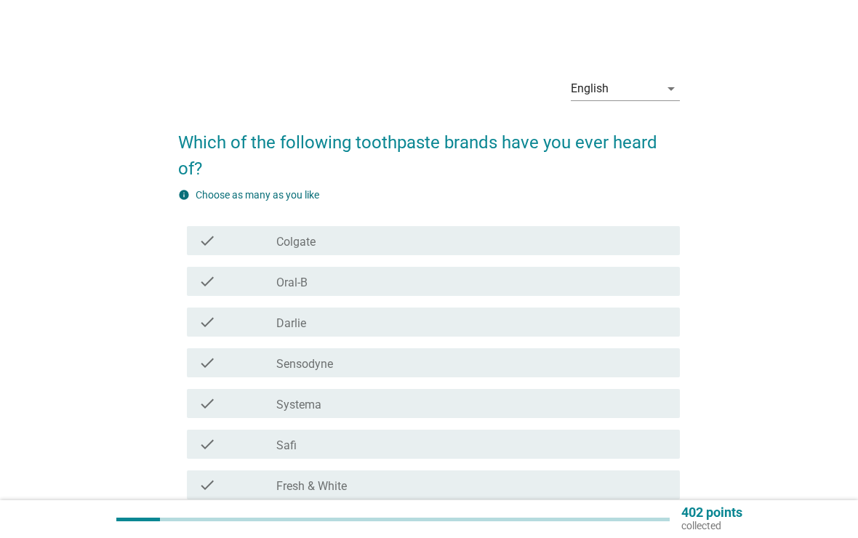
click at [615, 238] on div "check_box_outline_blank Colgate" at bounding box center [472, 240] width 392 height 17
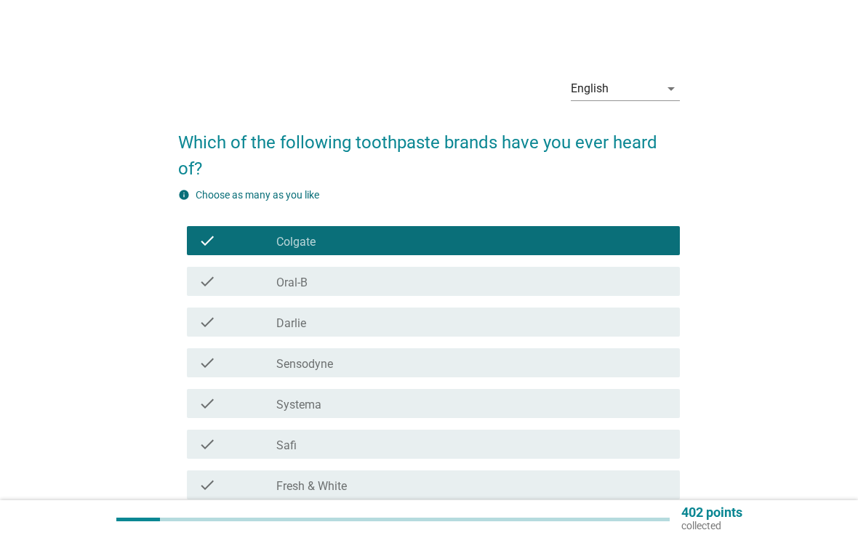
click at [572, 288] on div "check_box_outline_blank Oral-B" at bounding box center [472, 281] width 392 height 17
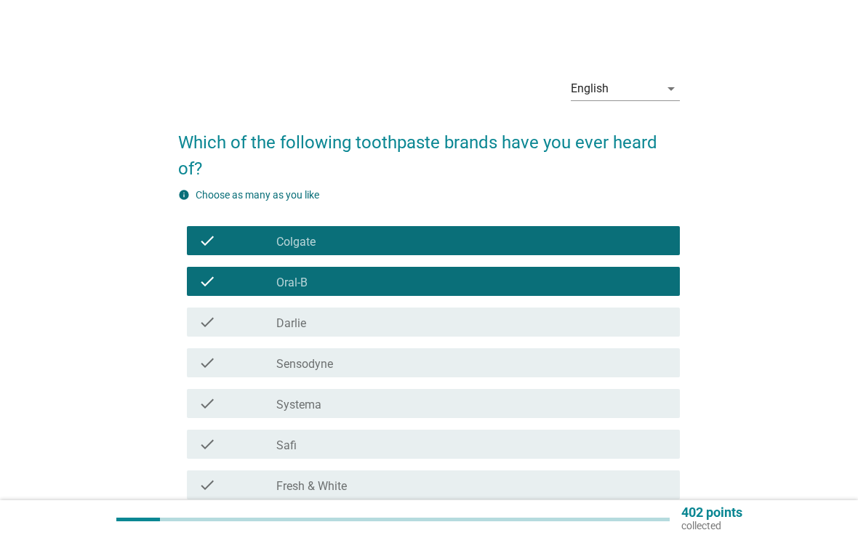
click at [541, 329] on div "check_box_outline_blank [PERSON_NAME]" at bounding box center [472, 321] width 392 height 17
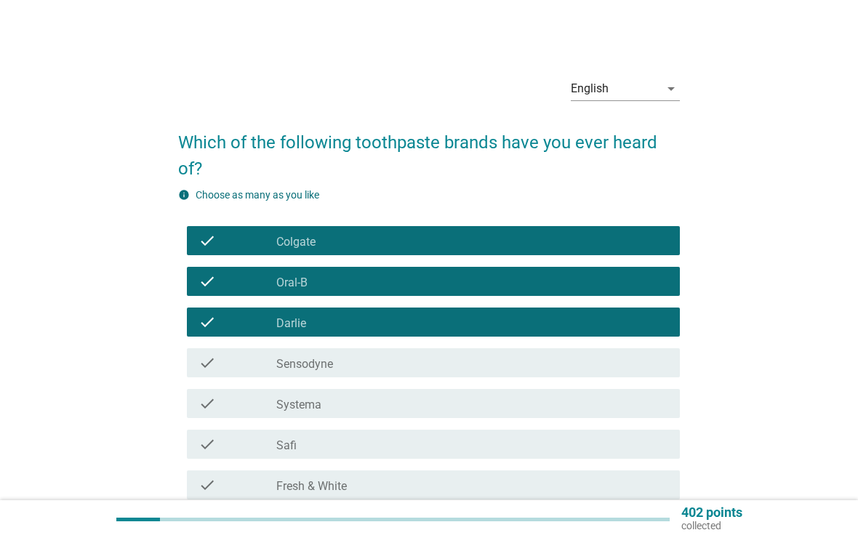
click at [521, 365] on div "check_box_outline_blank Sensodyne" at bounding box center [472, 362] width 392 height 17
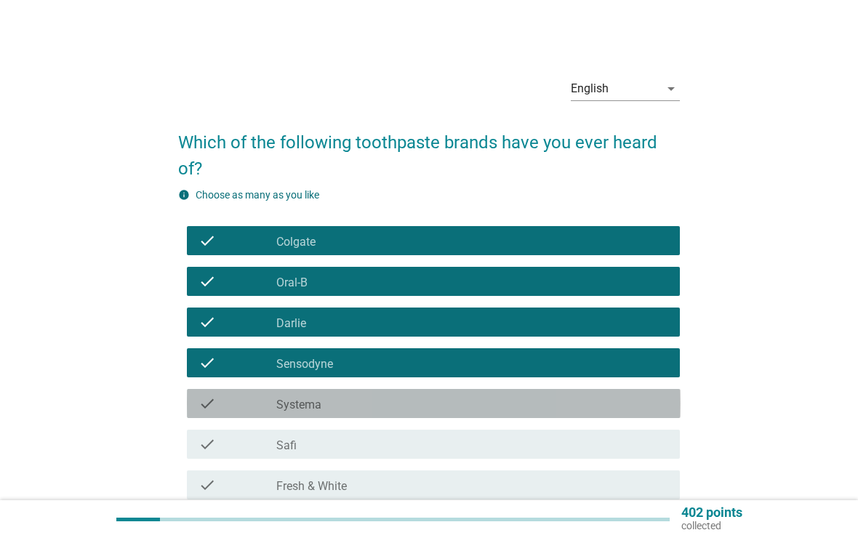
click at [494, 405] on div "check_box_outline_blank Systema" at bounding box center [472, 403] width 392 height 17
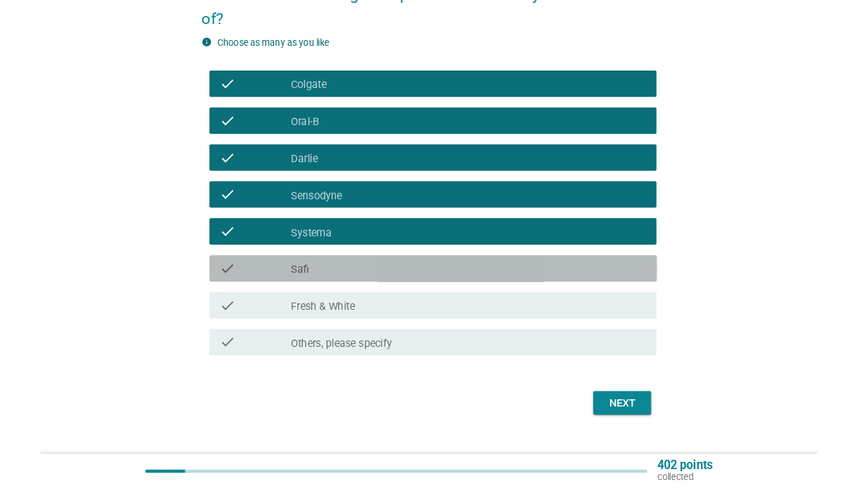
scroll to position [150, 0]
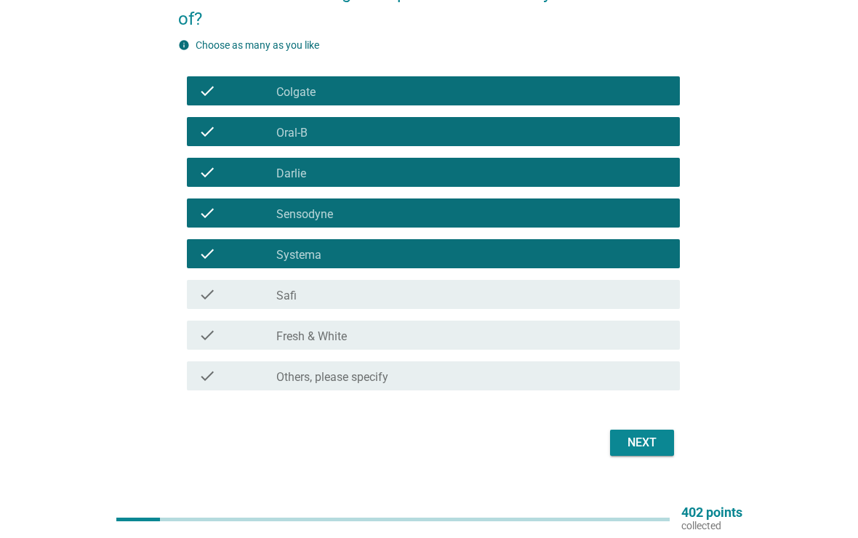
click at [503, 336] on div "check_box_outline_blank Fresh & White" at bounding box center [472, 335] width 392 height 17
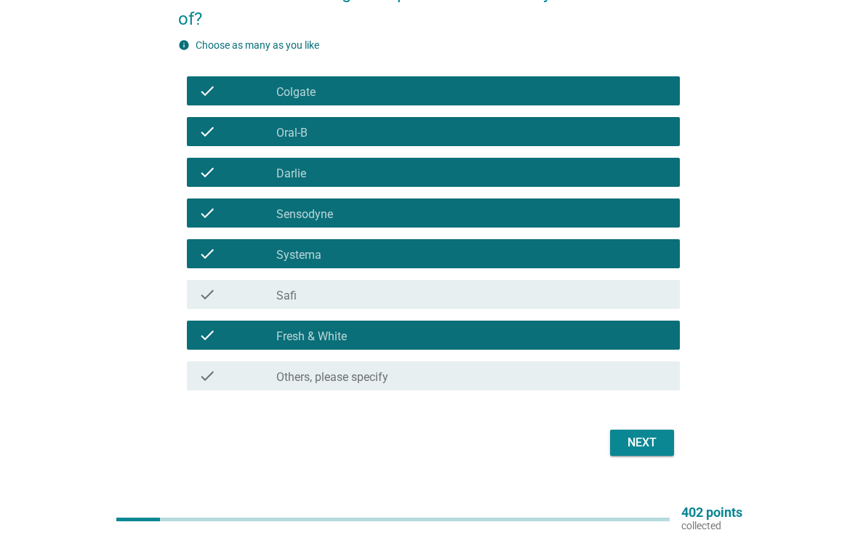
click at [615, 370] on div "check_box_outline_blank Others, please specify" at bounding box center [472, 375] width 392 height 17
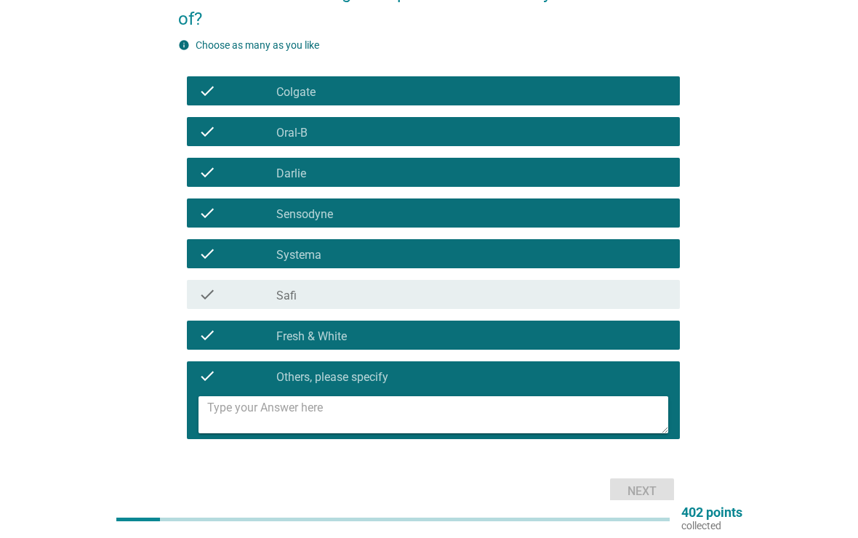
click at [505, 419] on textarea at bounding box center [438, 414] width 462 height 37
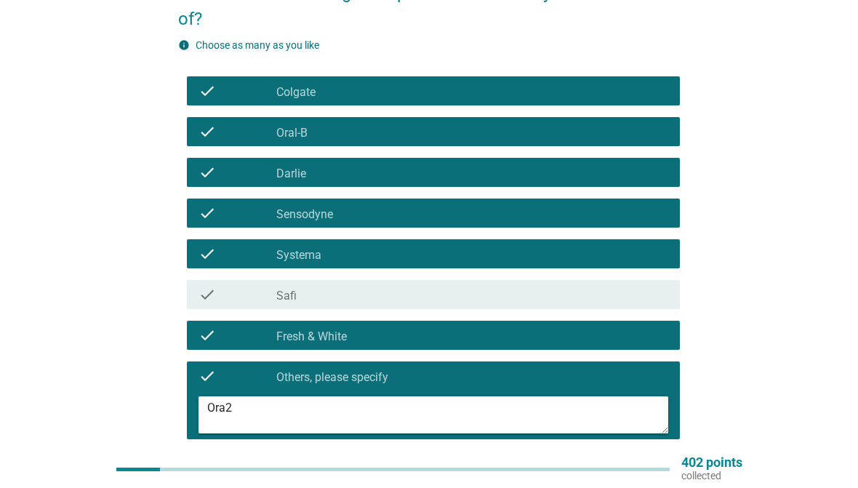
type textarea "Ora2"
click at [733, 351] on div "English arrow_drop_down Which of the following toothpaste brands have you ever …" at bounding box center [429, 212] width 788 height 617
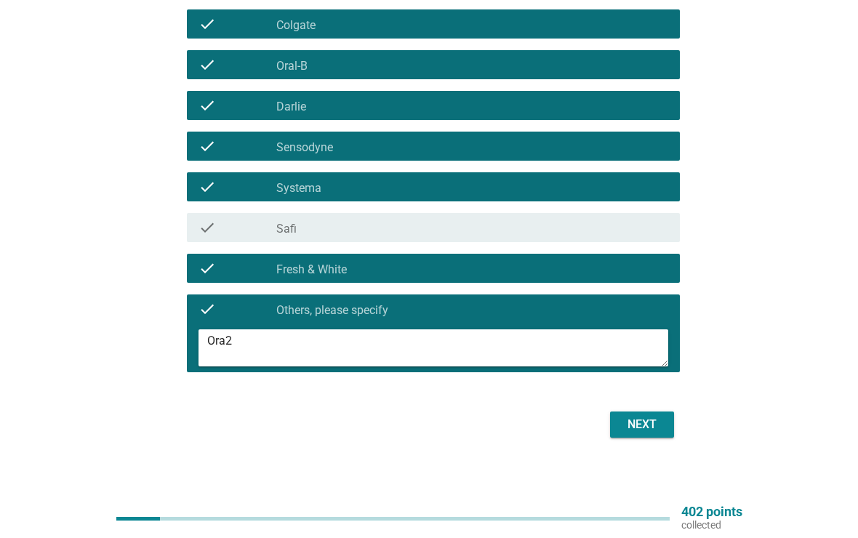
scroll to position [224, 0]
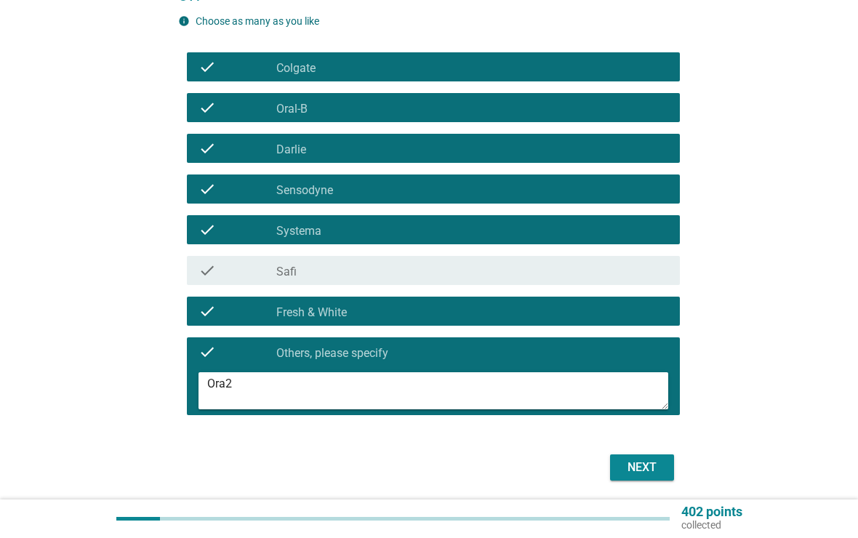
click at [648, 469] on div "Next" at bounding box center [642, 468] width 41 height 17
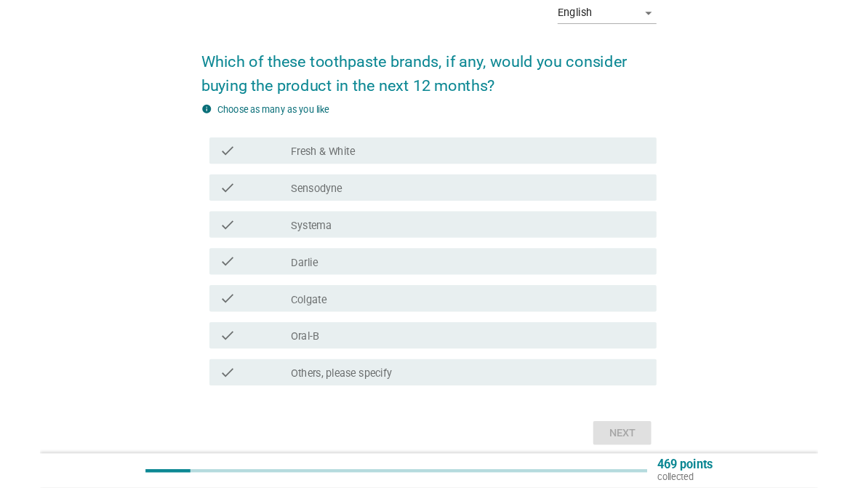
scroll to position [75, 0]
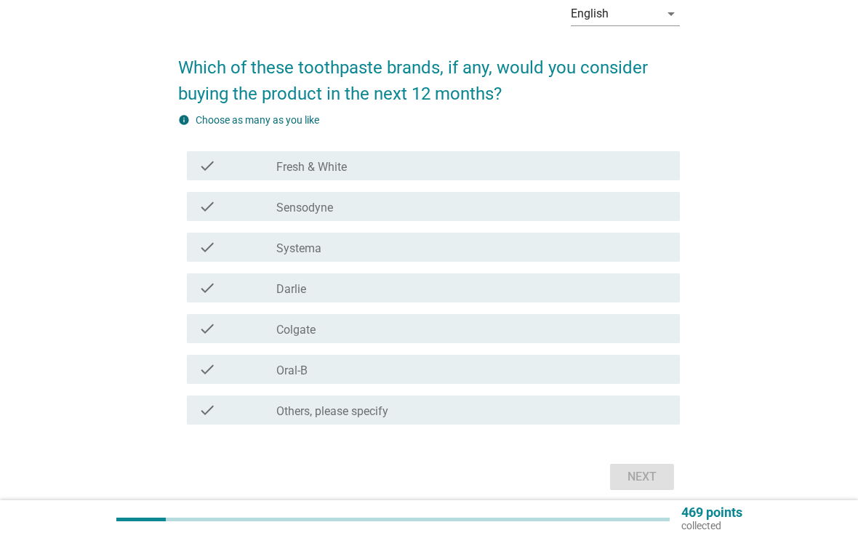
click at [578, 205] on div "check_box_outline_blank Sensodyne" at bounding box center [472, 206] width 392 height 17
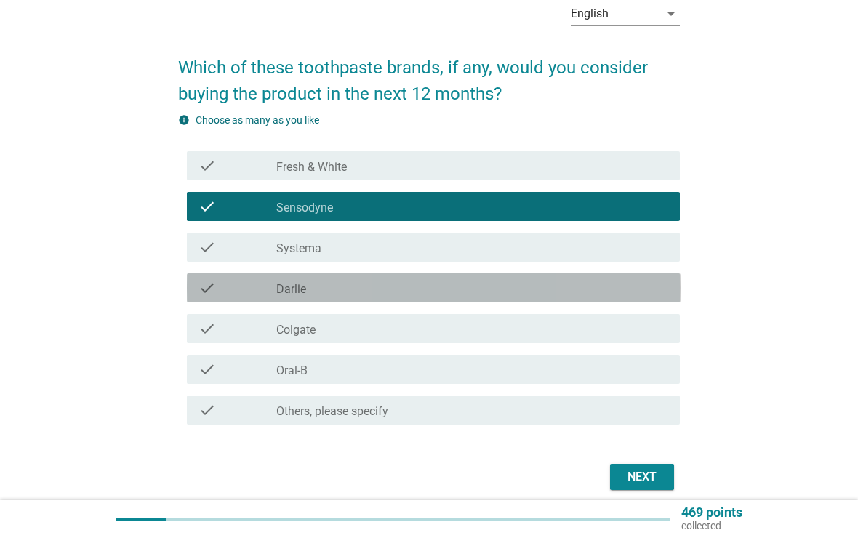
click at [493, 291] on div "check_box_outline_blank [PERSON_NAME]" at bounding box center [472, 287] width 392 height 17
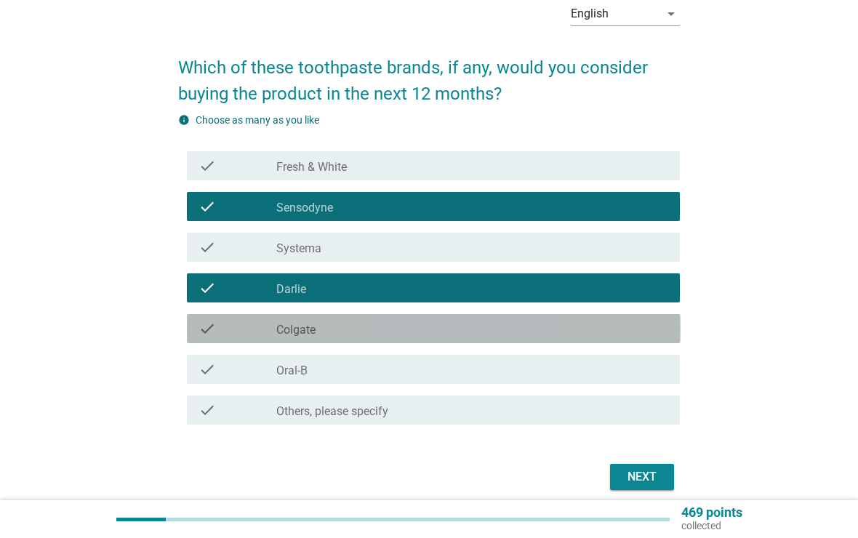
click at [461, 335] on div "check_box_outline_blank Colgate" at bounding box center [472, 328] width 392 height 17
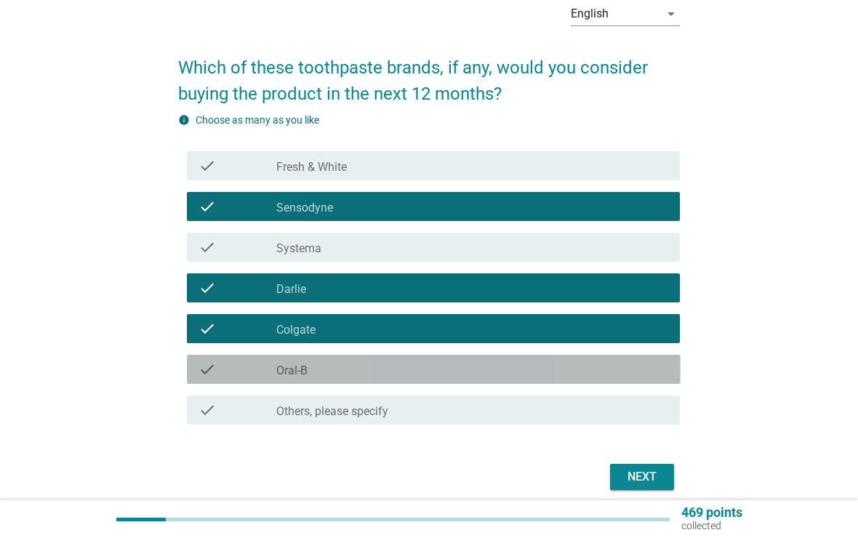
click at [438, 380] on div "check check_box_outline_blank Oral-B" at bounding box center [434, 369] width 494 height 29
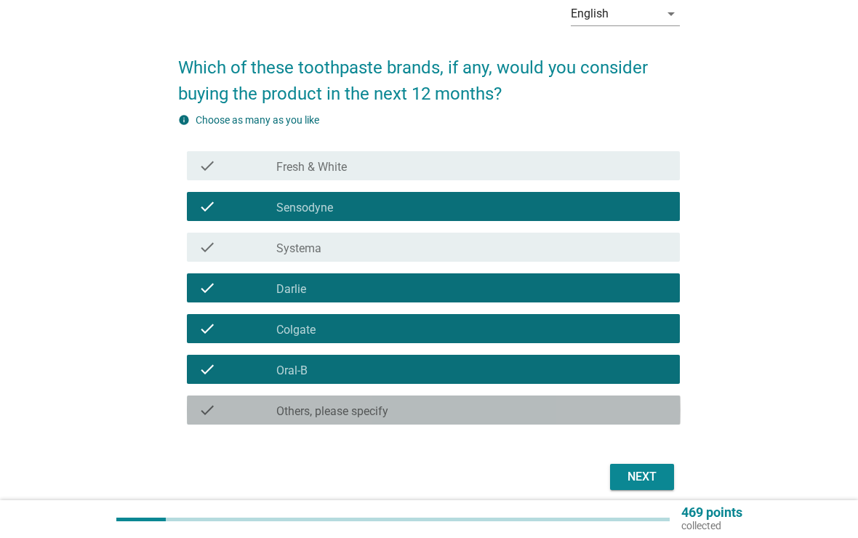
click at [366, 418] on label "Others, please specify" at bounding box center [332, 411] width 112 height 15
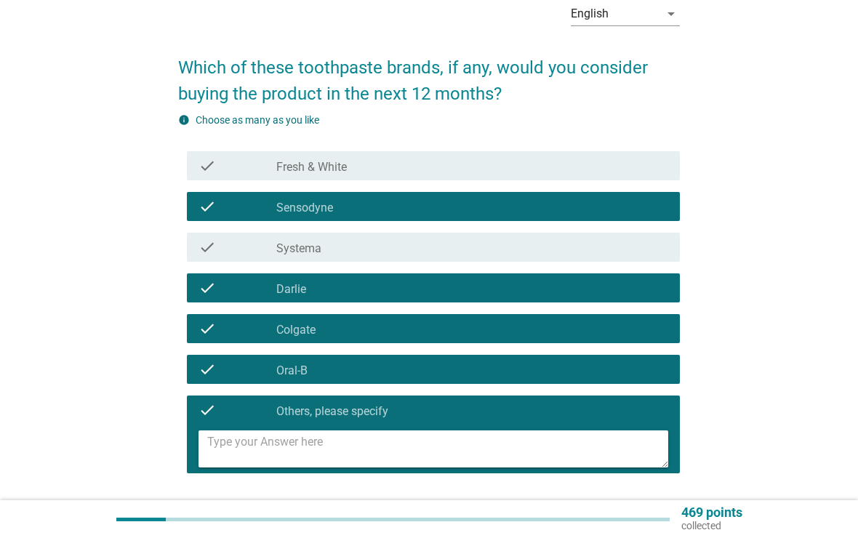
click at [363, 439] on textarea at bounding box center [438, 449] width 462 height 37
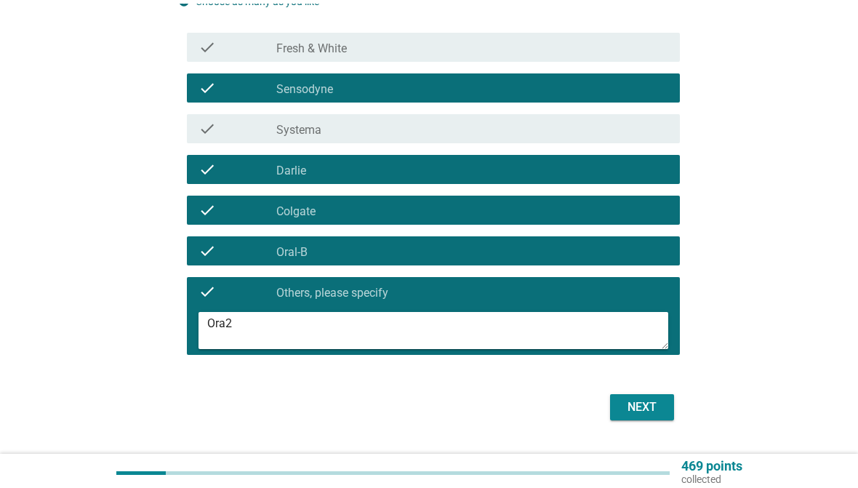
scroll to position [193, 0]
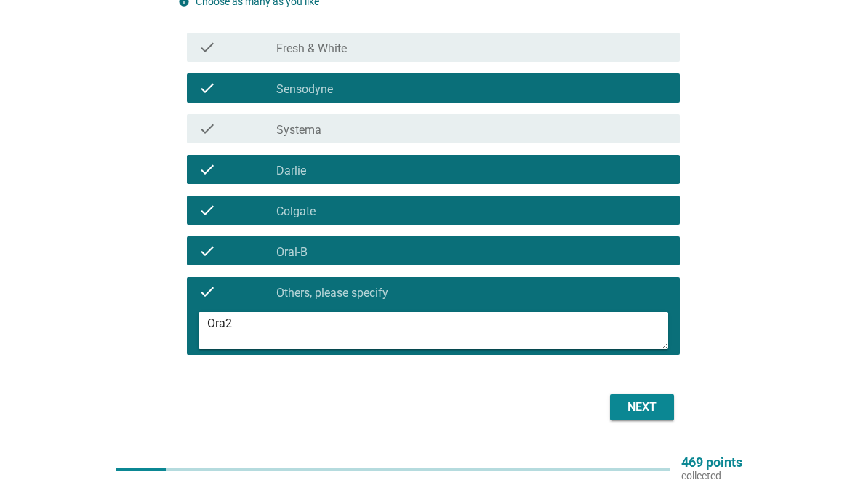
type textarea "Ora2"
click at [640, 415] on div "Next" at bounding box center [642, 407] width 41 height 17
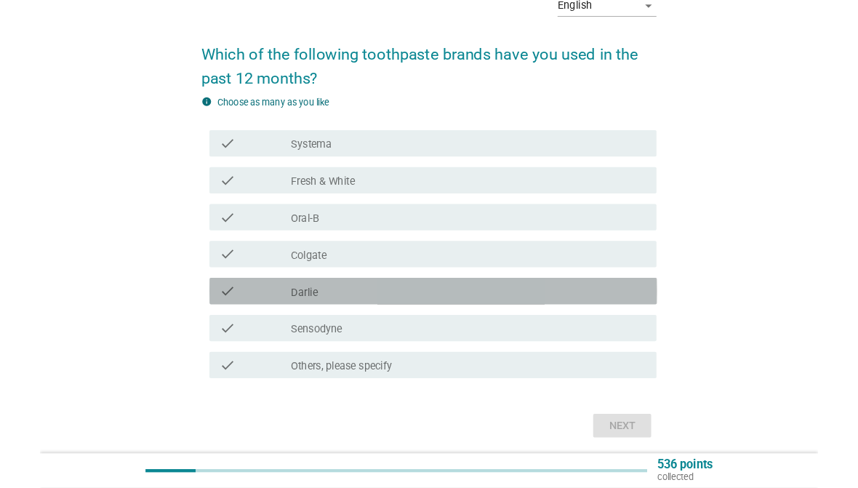
scroll to position [84, 0]
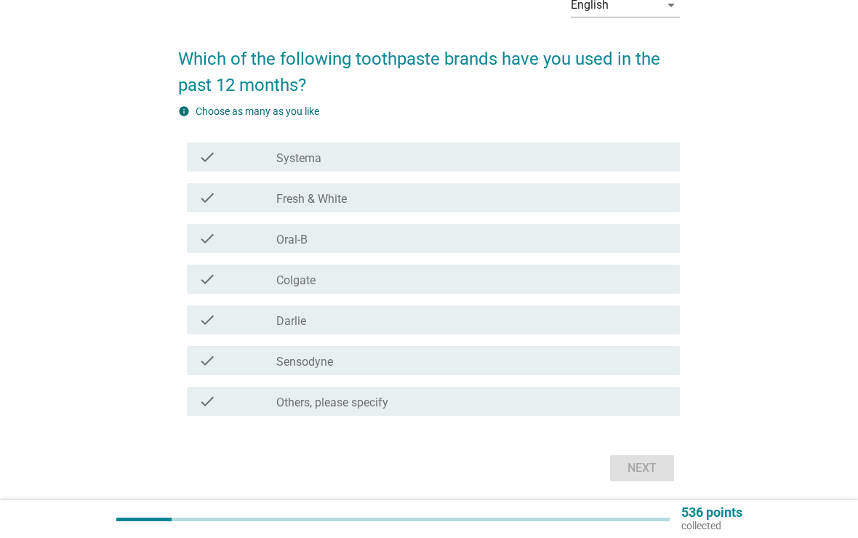
click at [415, 409] on div "check_box_outline_blank Others, please specify" at bounding box center [472, 401] width 392 height 17
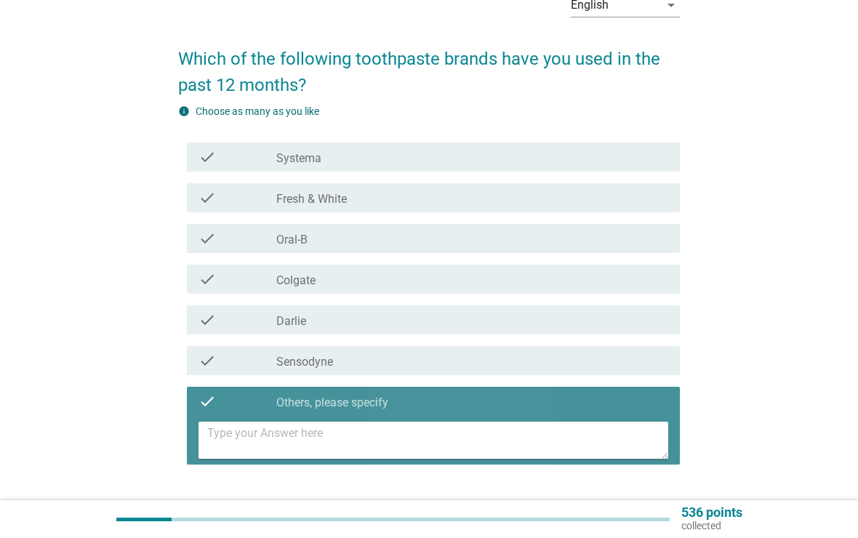
click at [398, 436] on textarea at bounding box center [438, 440] width 462 height 37
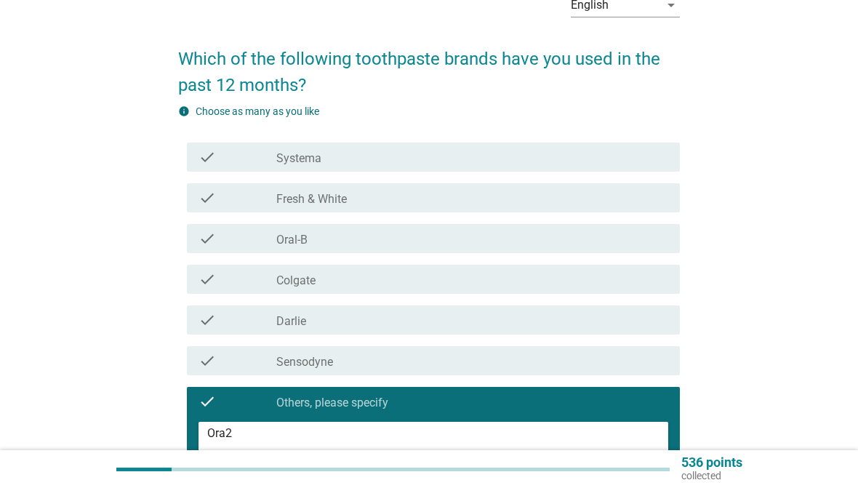
type textarea "Ora2"
click at [745, 265] on div "English arrow_drop_down Which of the following toothpaste brands have you used …" at bounding box center [429, 258] width 788 height 576
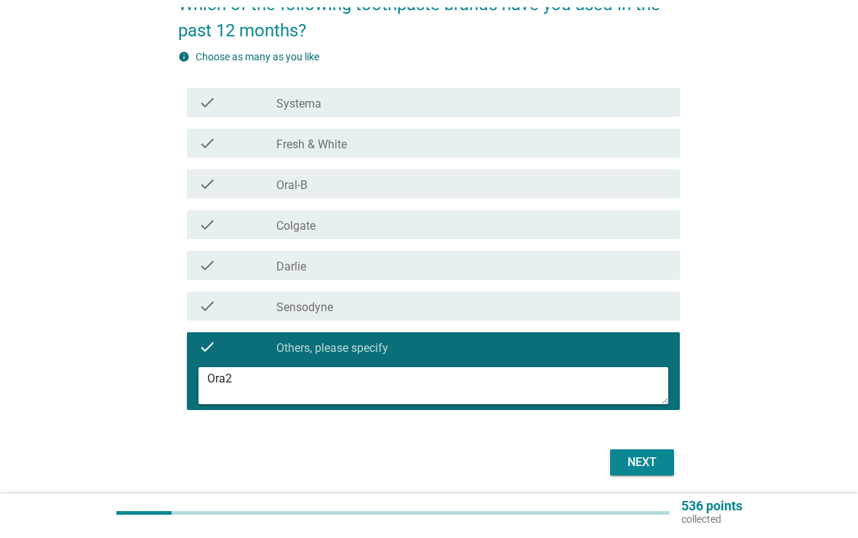
scroll to position [149, 0]
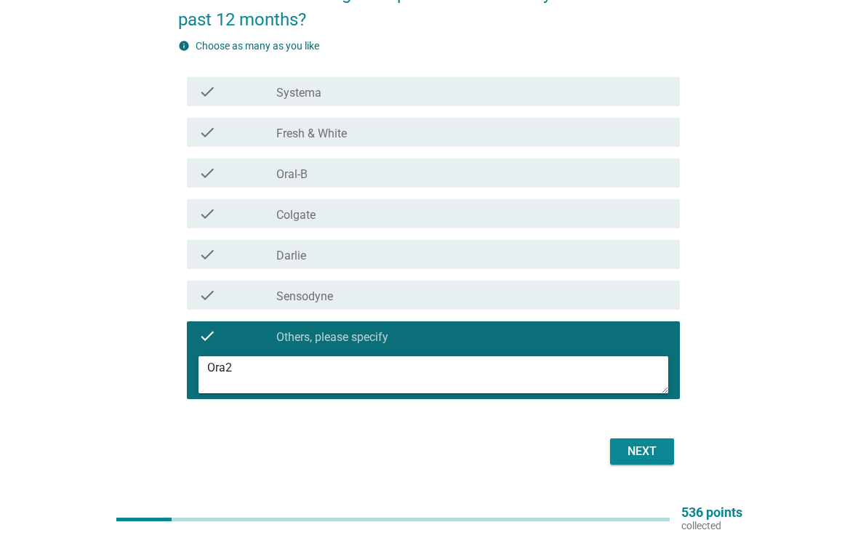
click at [655, 443] on div "Next" at bounding box center [642, 451] width 41 height 17
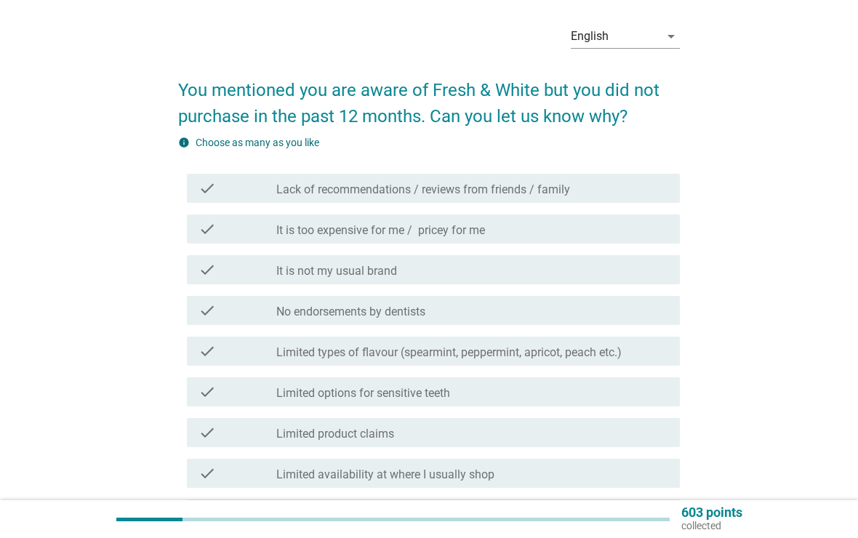
scroll to position [501, 0]
